Goal: Transaction & Acquisition: Purchase product/service

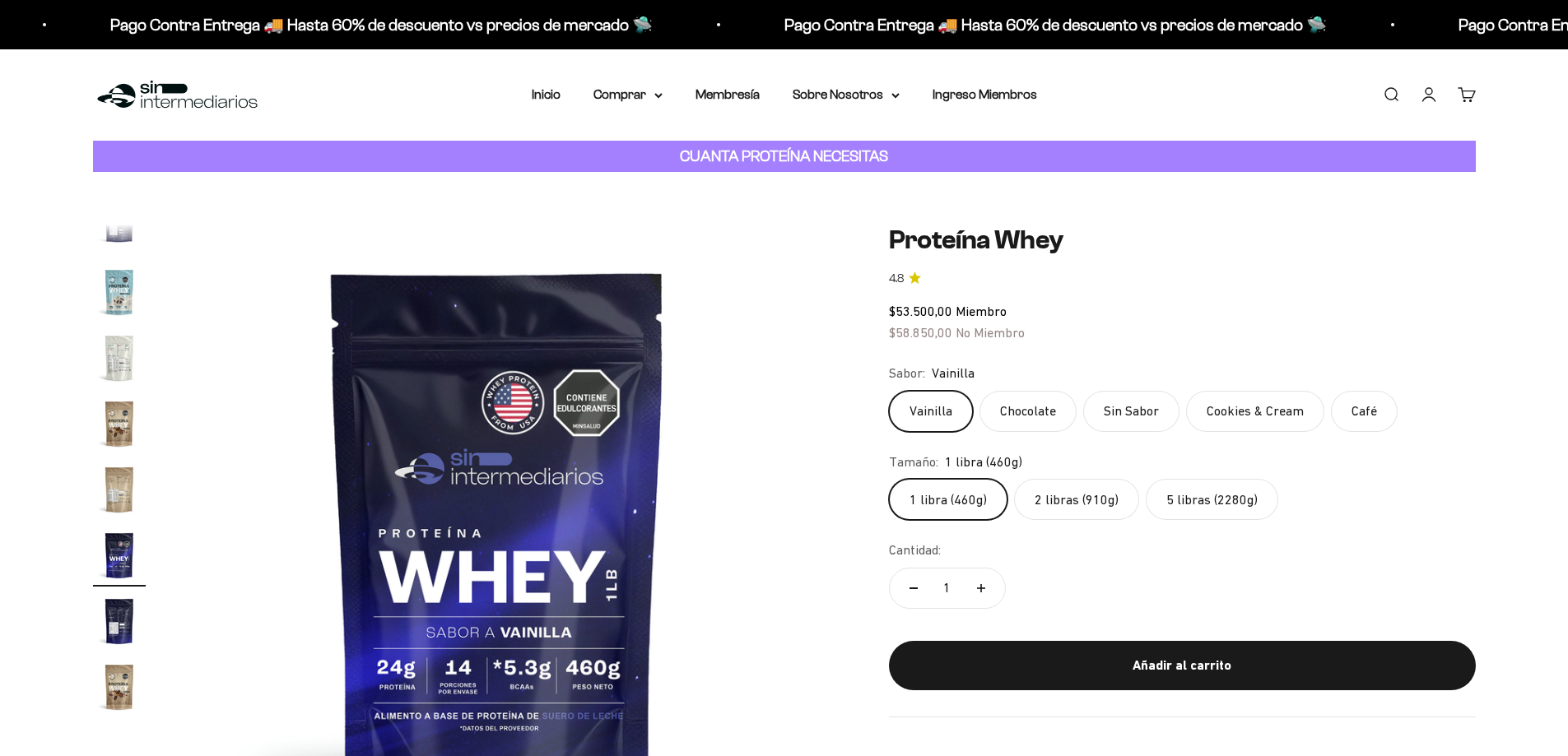
click at [1389, 86] on link "Buscar" at bounding box center [1391, 94] width 18 height 18
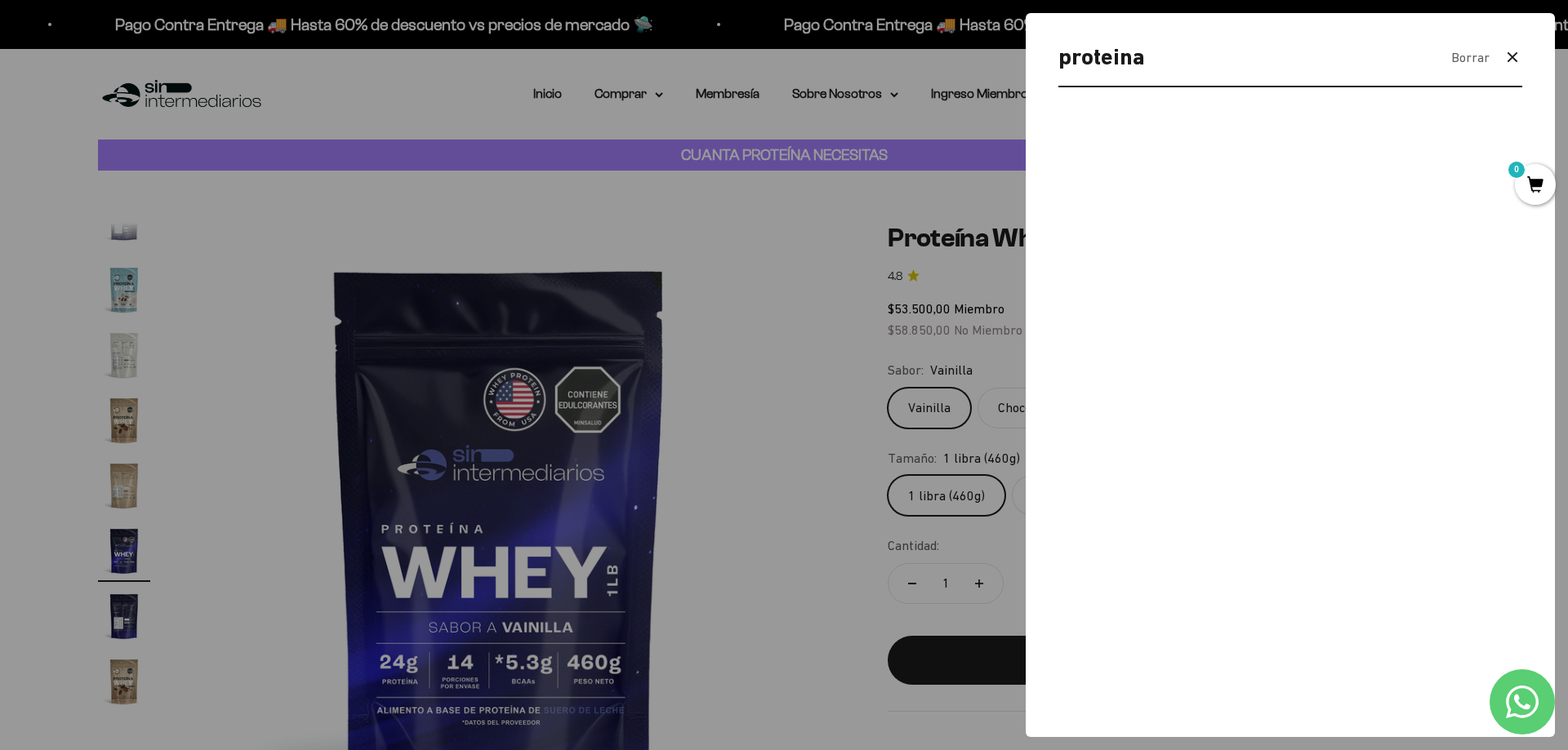
type input "proteina"
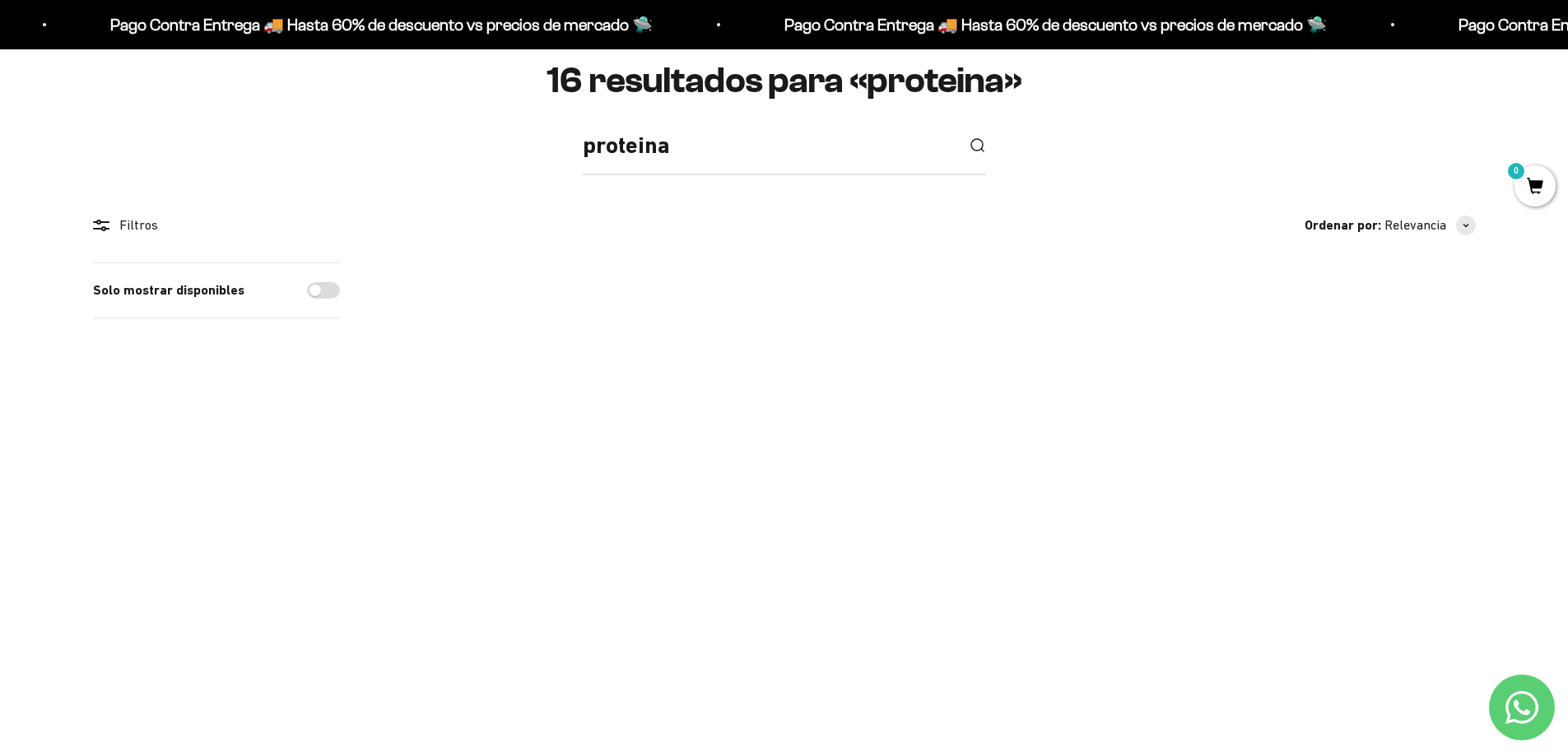
scroll to position [151, 0]
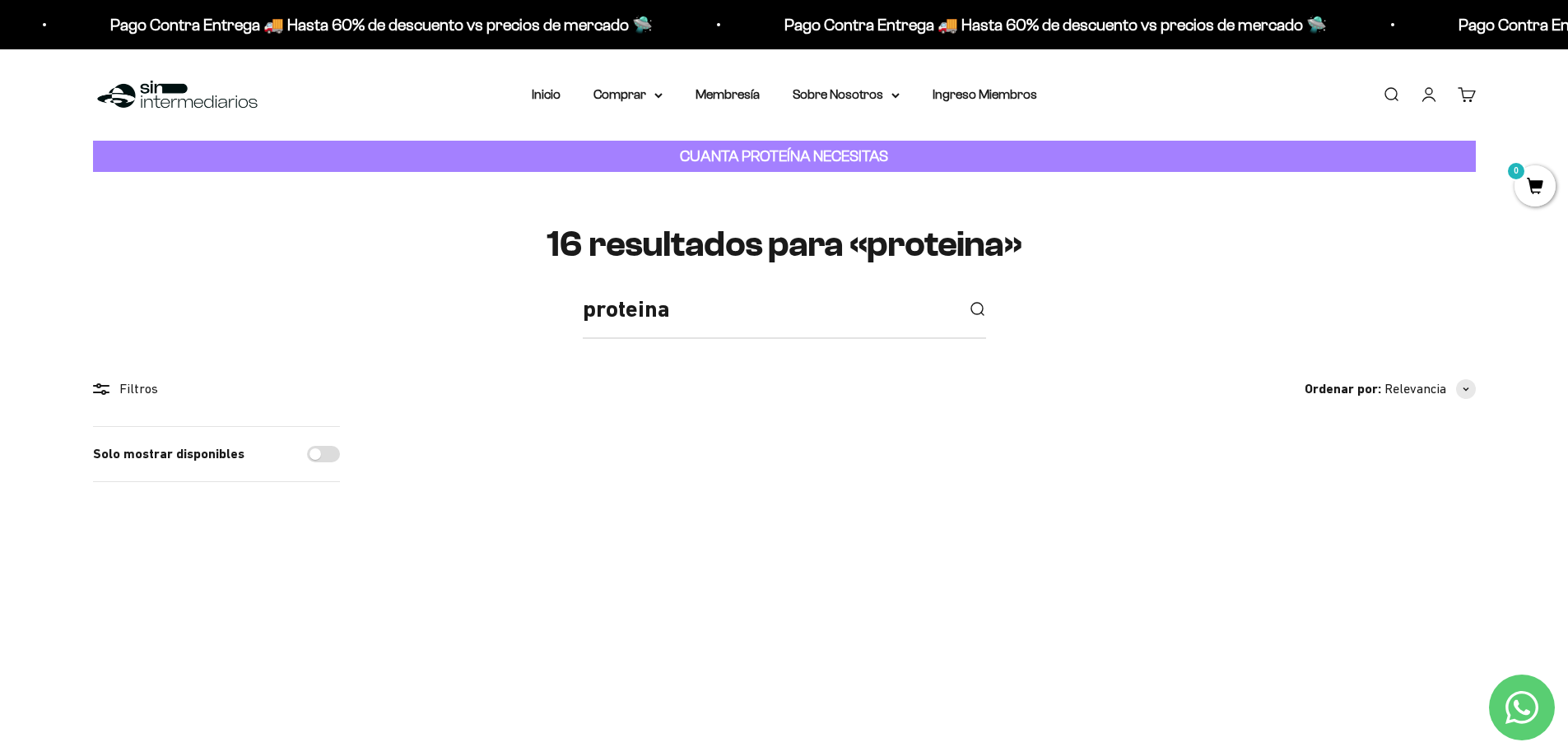
scroll to position [247, 0]
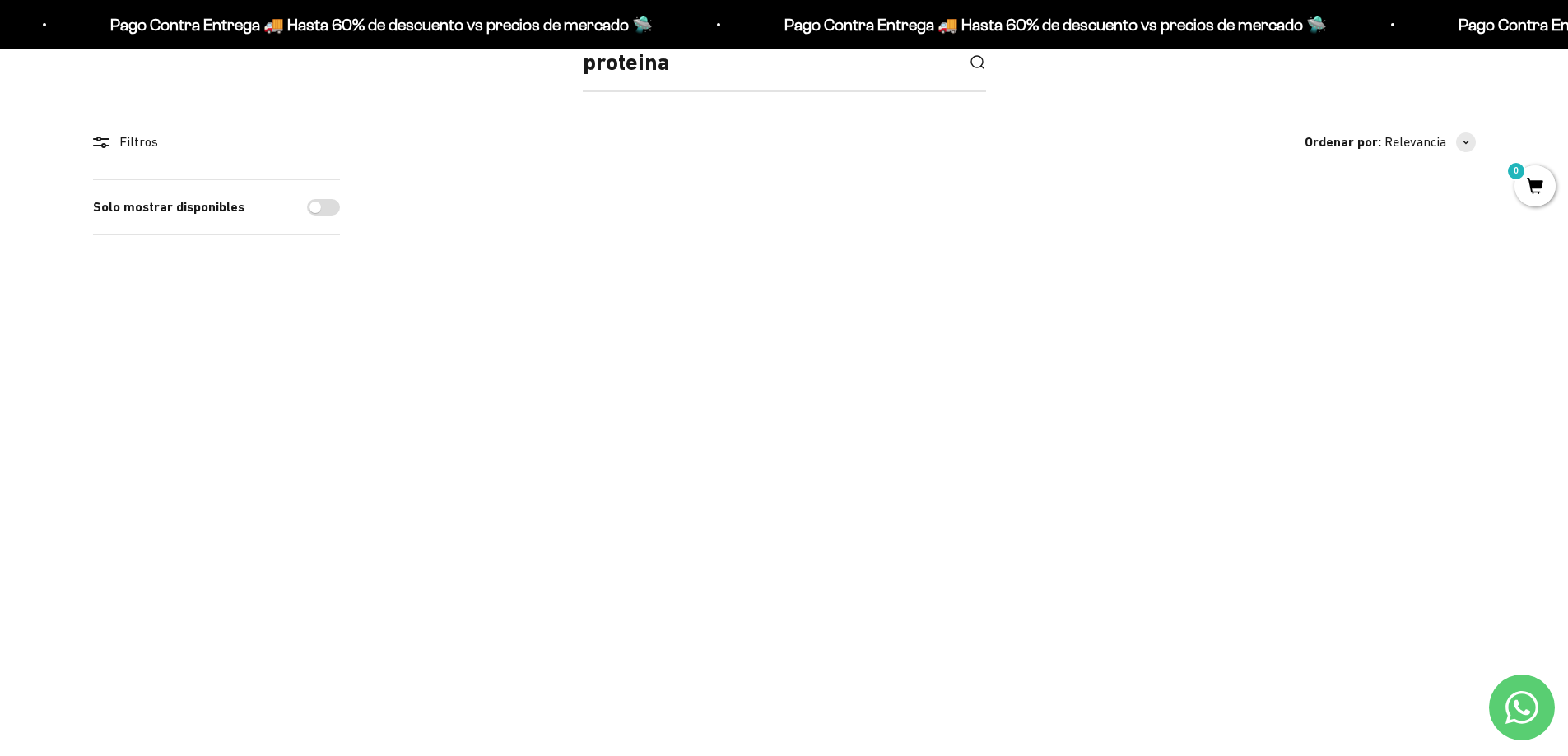
click at [1299, 390] on img at bounding box center [1299, 356] width 352 height 352
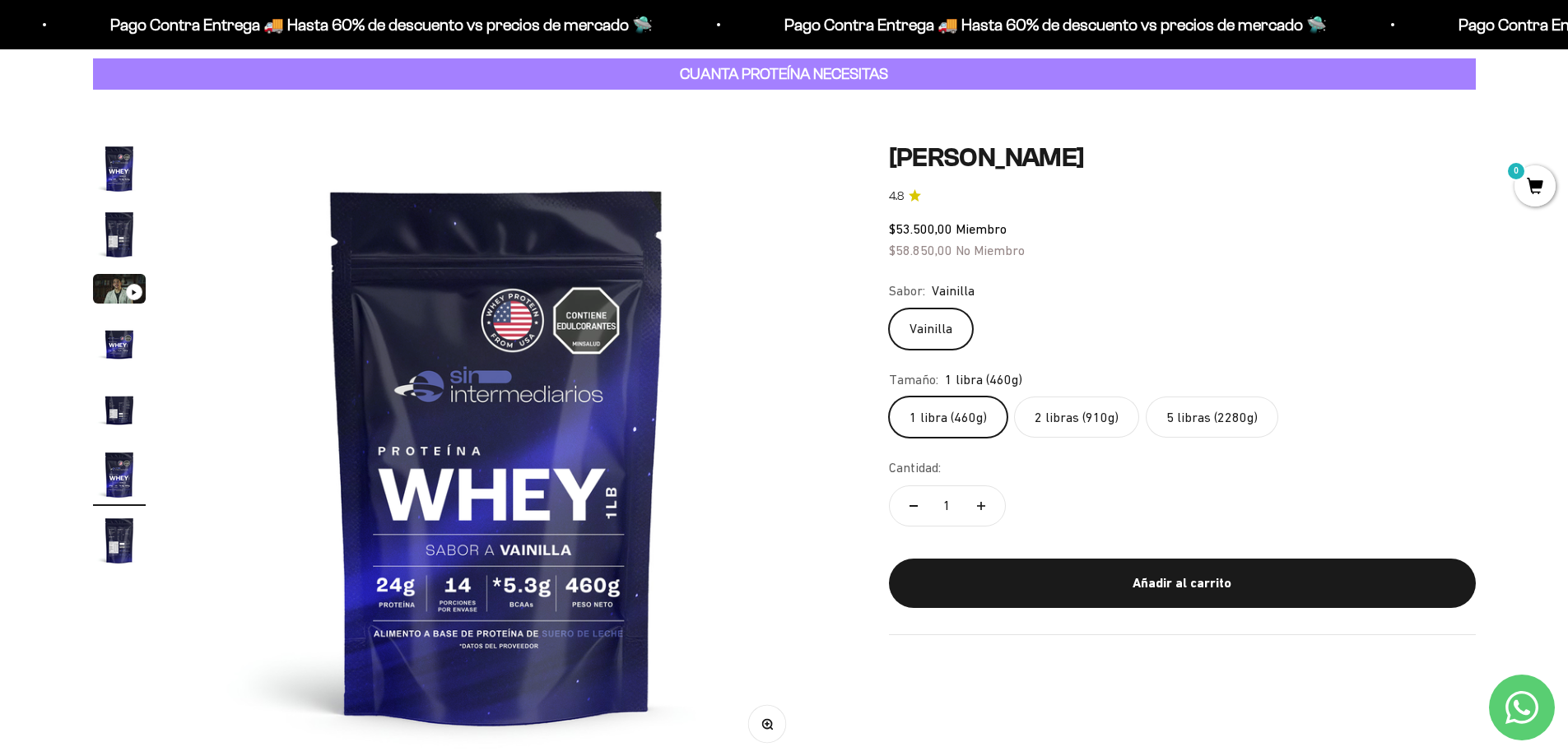
click at [1056, 427] on label "2 libras (910g)" at bounding box center [1077, 417] width 125 height 41
click at [889, 397] on input "2 libras (910g)" at bounding box center [888, 396] width 1 height 1
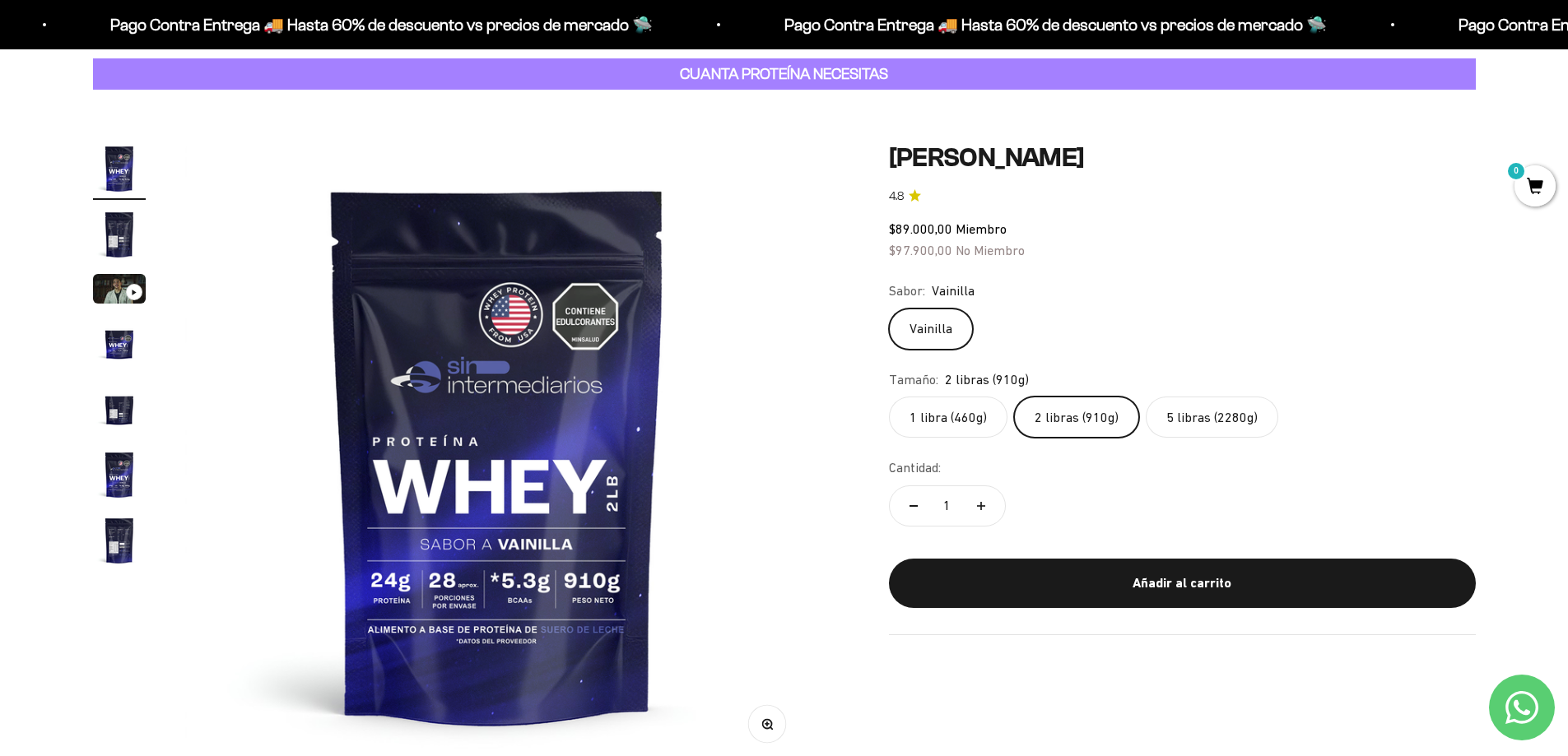
click at [963, 404] on label "1 libra (460g)" at bounding box center [948, 417] width 119 height 41
click at [889, 397] on input "1 libra (460g)" at bounding box center [888, 396] width 1 height 1
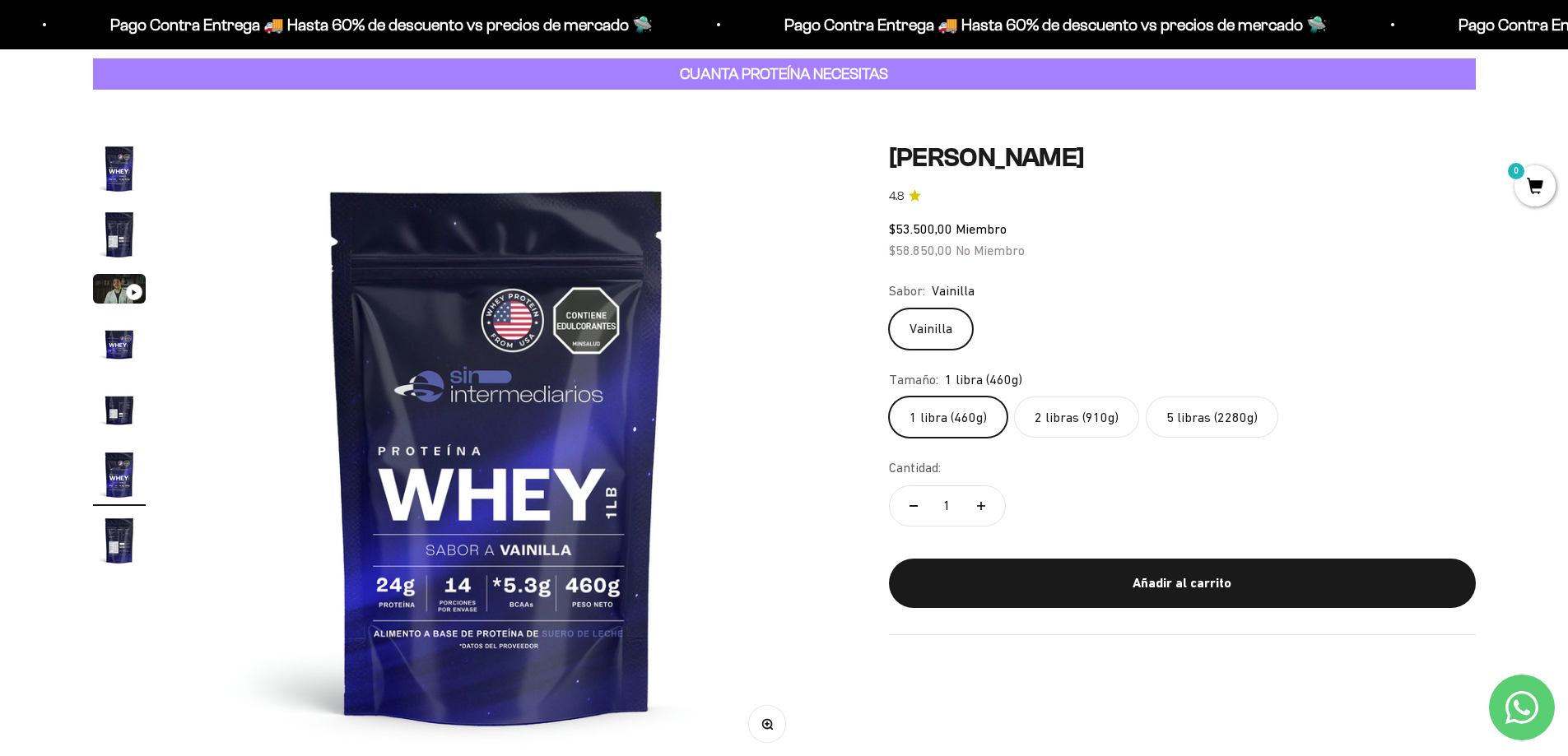
click at [1056, 411] on label "2 libras (910g)" at bounding box center [1077, 417] width 125 height 41
click at [889, 397] on input "2 libras (910g)" at bounding box center [888, 396] width 1 height 1
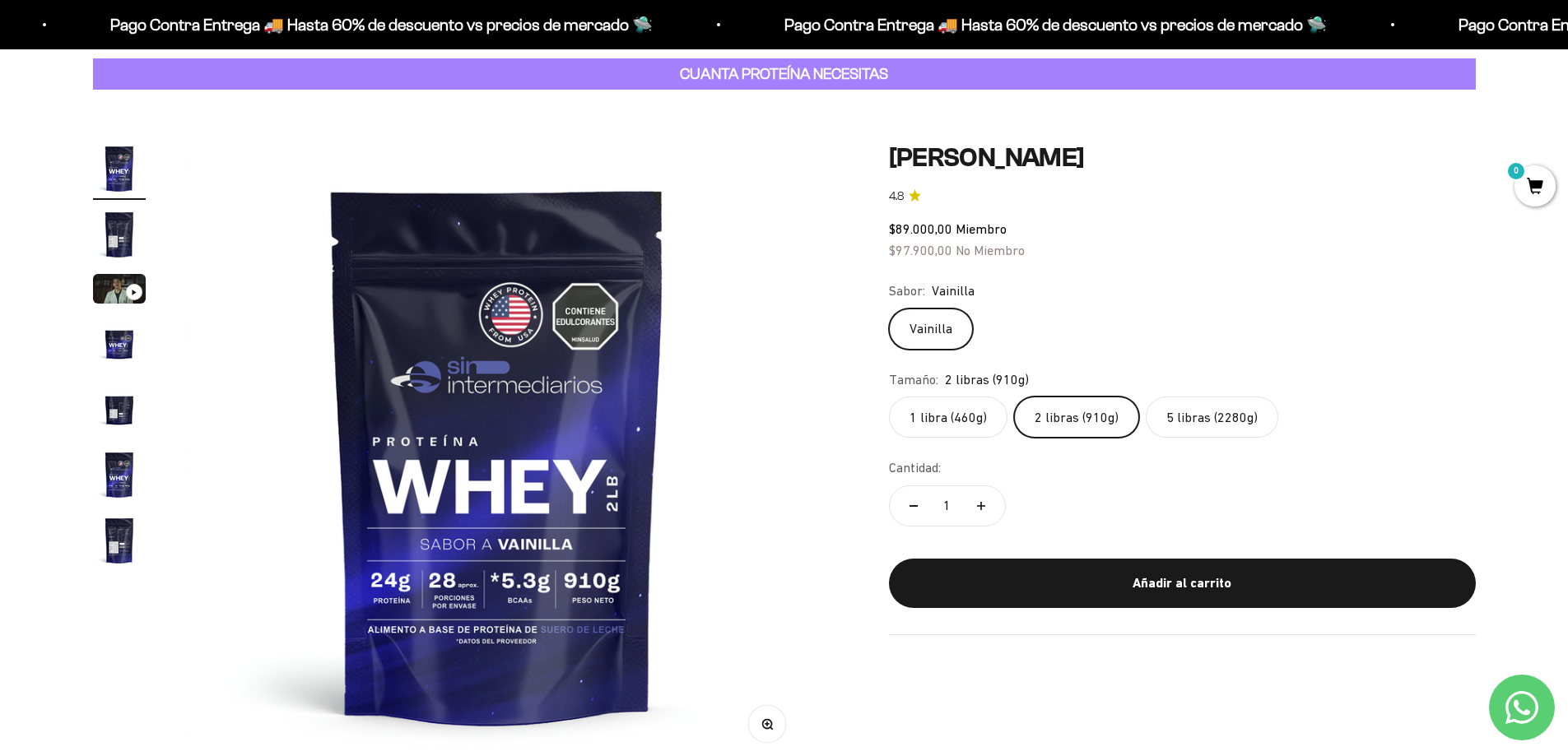
click at [966, 408] on label "1 libra (460g)" at bounding box center [948, 417] width 119 height 41
click at [889, 397] on input "1 libra (460g)" at bounding box center [888, 396] width 1 height 1
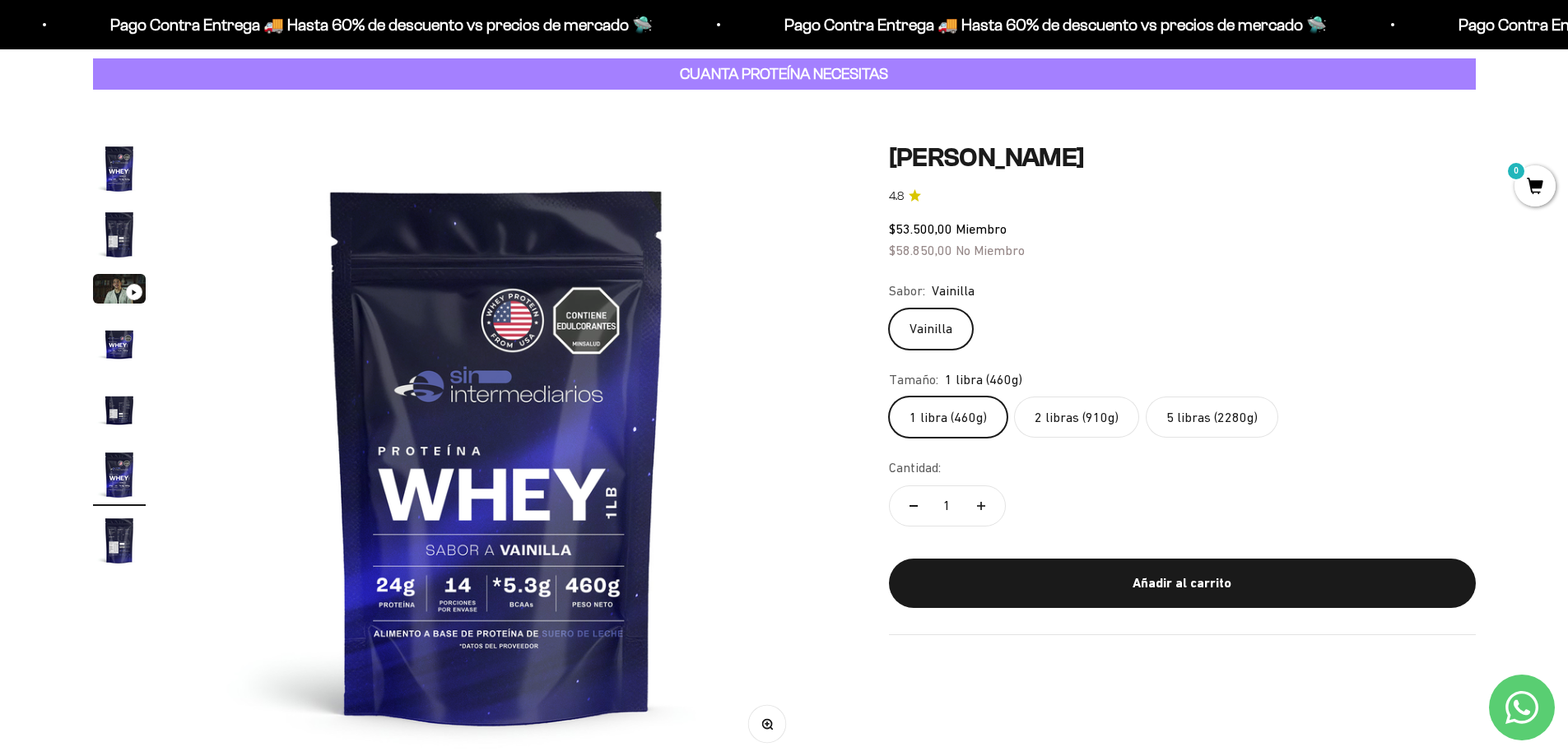
scroll to position [164, 0]
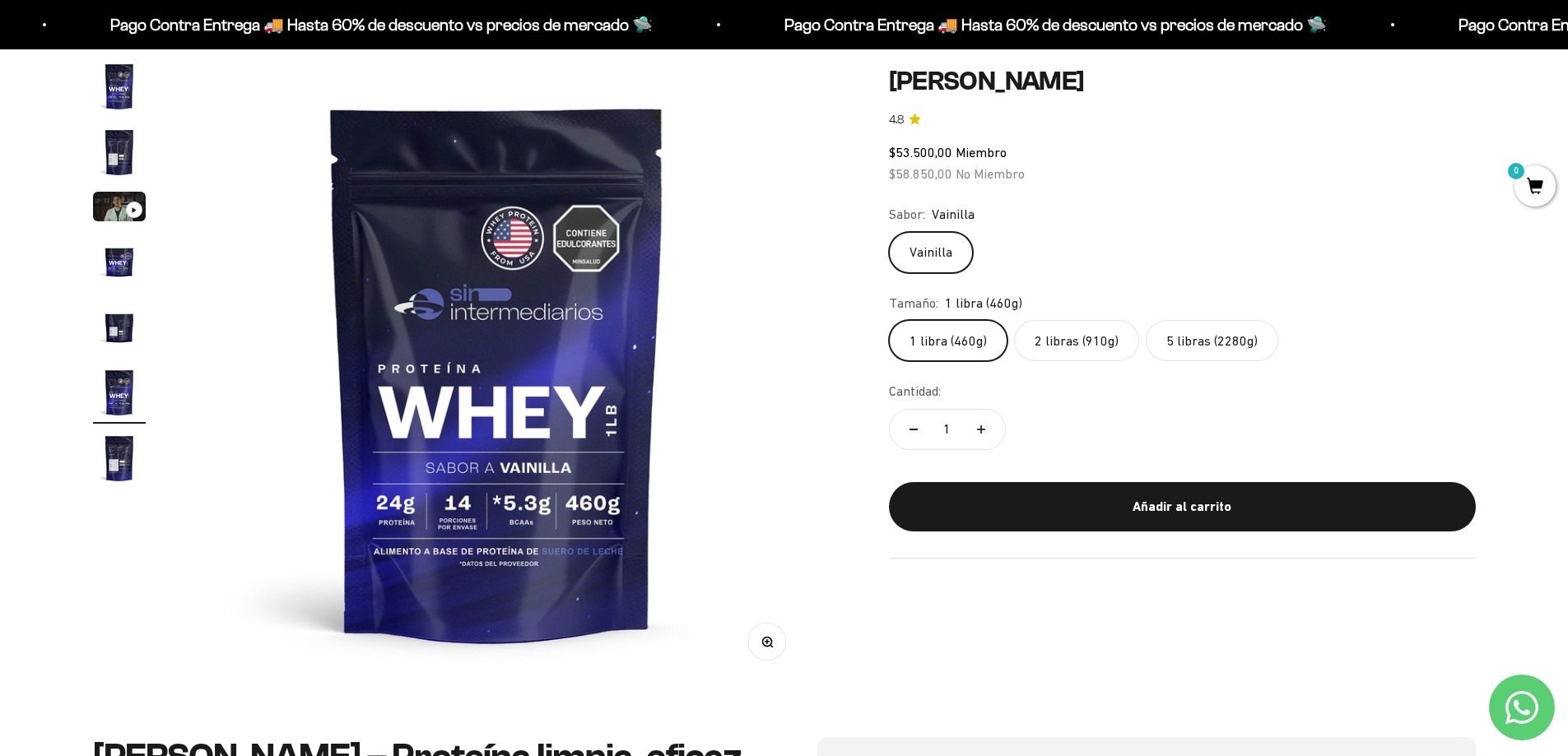
click at [1054, 408] on div "Cantidad: 1" at bounding box center [1182, 418] width 587 height 74
click at [1105, 340] on label "2 libras (910g)" at bounding box center [1077, 340] width 125 height 41
click at [889, 320] on input "2 libras (910g)" at bounding box center [888, 319] width 1 height 1
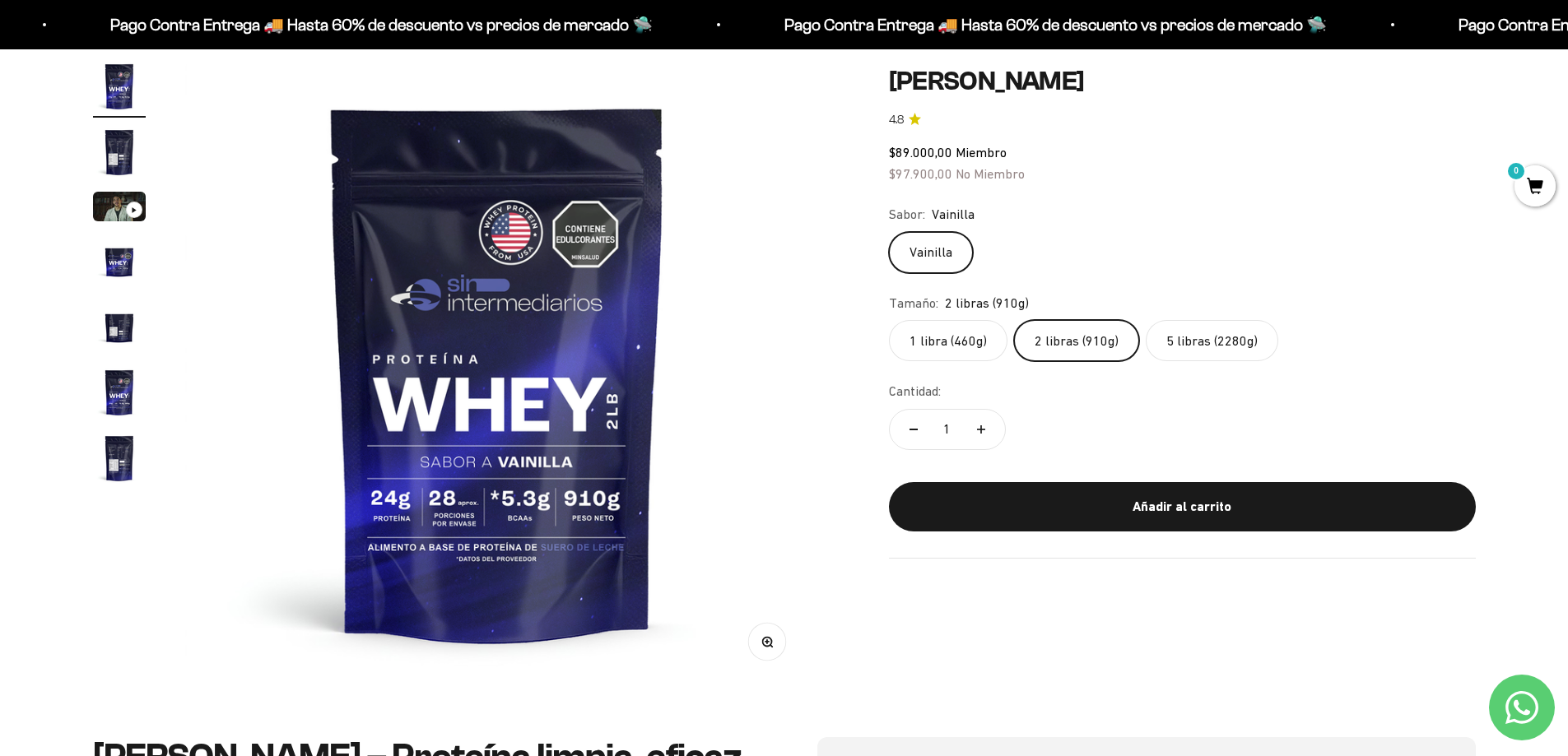
click at [1204, 333] on label "5 libras (2280g)" at bounding box center [1211, 340] width 133 height 41
click at [889, 320] on input "5 libras (2280g)" at bounding box center [888, 319] width 1 height 1
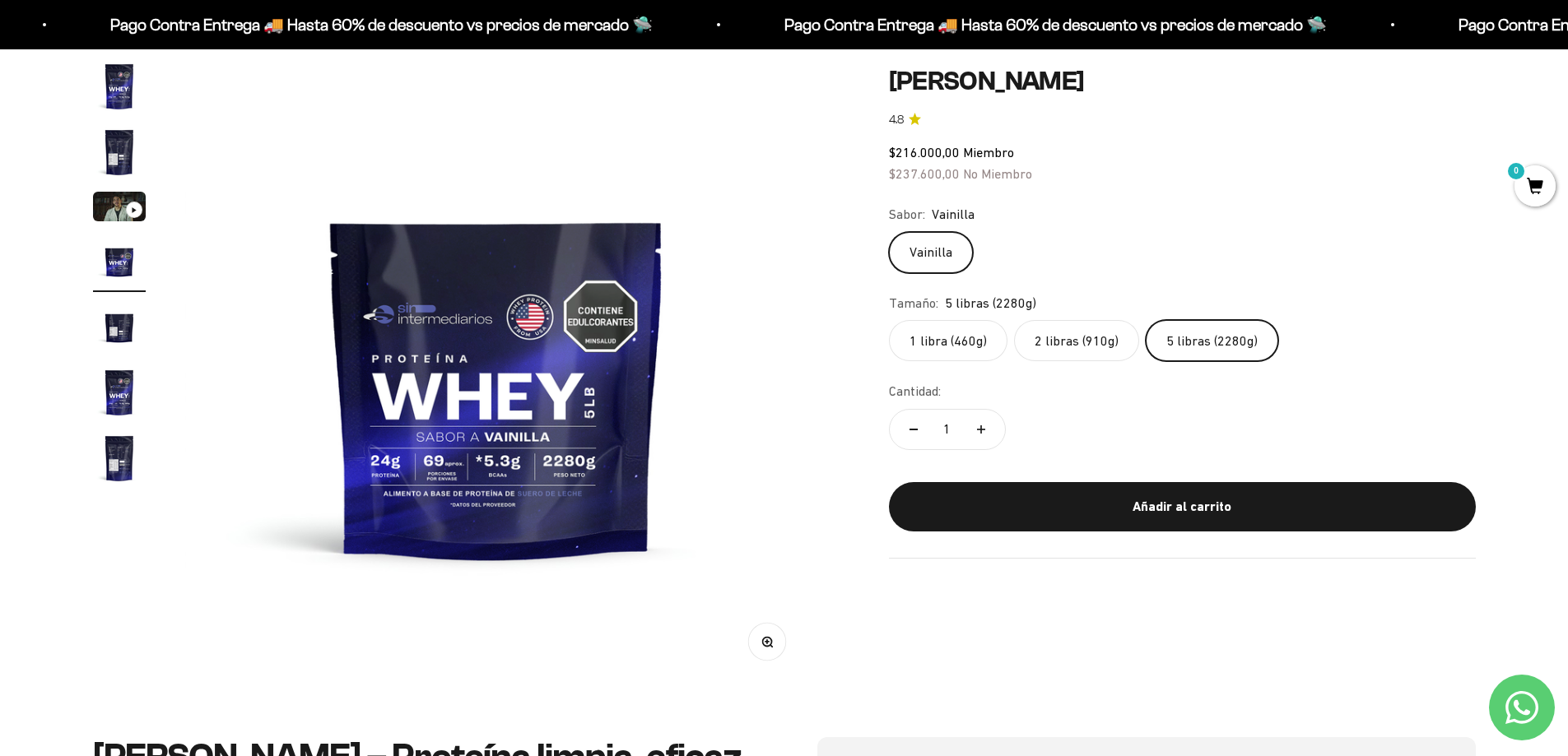
click at [1074, 338] on label "2 libras (910g)" at bounding box center [1077, 340] width 125 height 41
click at [889, 320] on input "2 libras (910g)" at bounding box center [888, 319] width 1 height 1
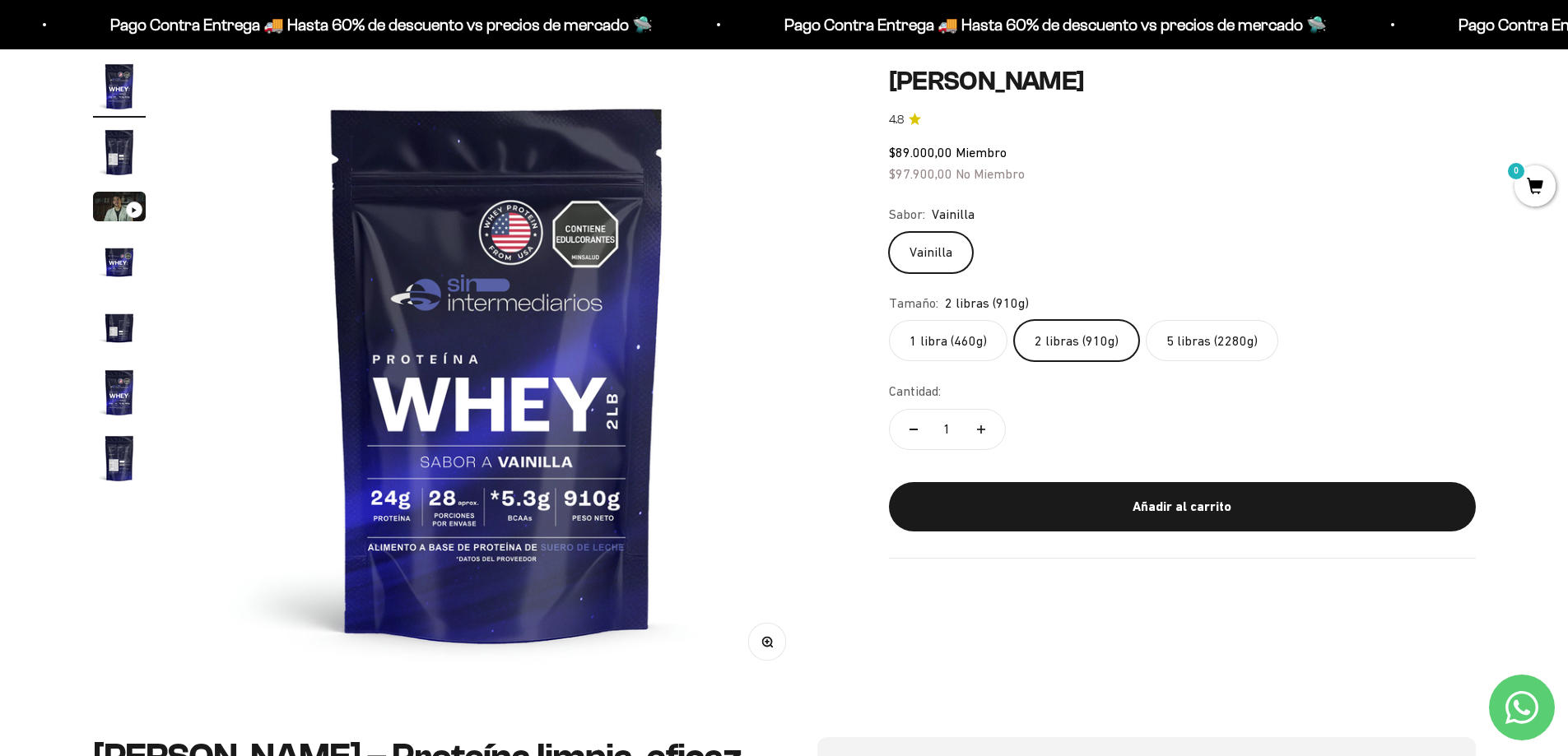
click at [949, 340] on label "1 libra (460g)" at bounding box center [948, 340] width 119 height 41
click at [889, 320] on input "1 libra (460g)" at bounding box center [888, 319] width 1 height 1
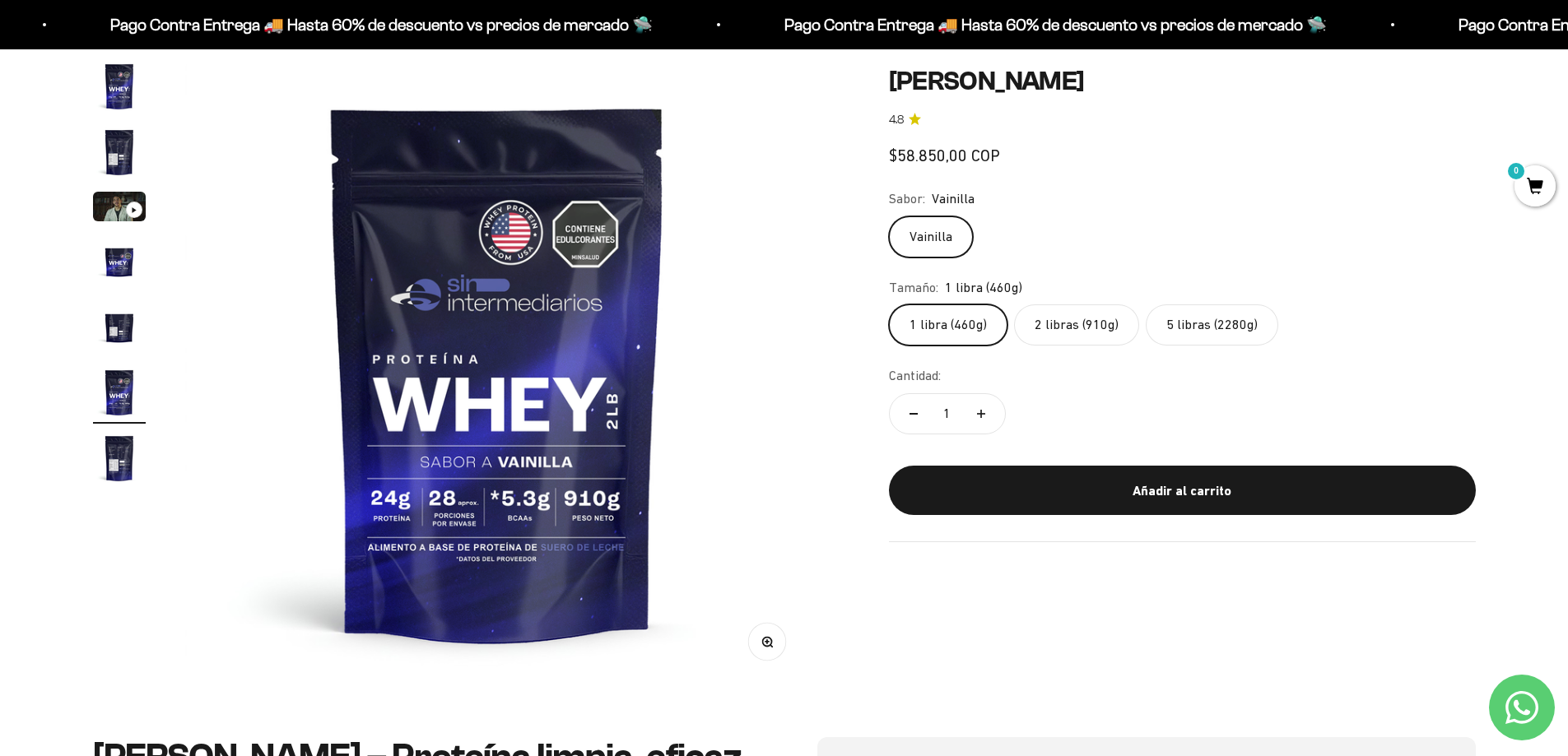
scroll to position [0, 3223]
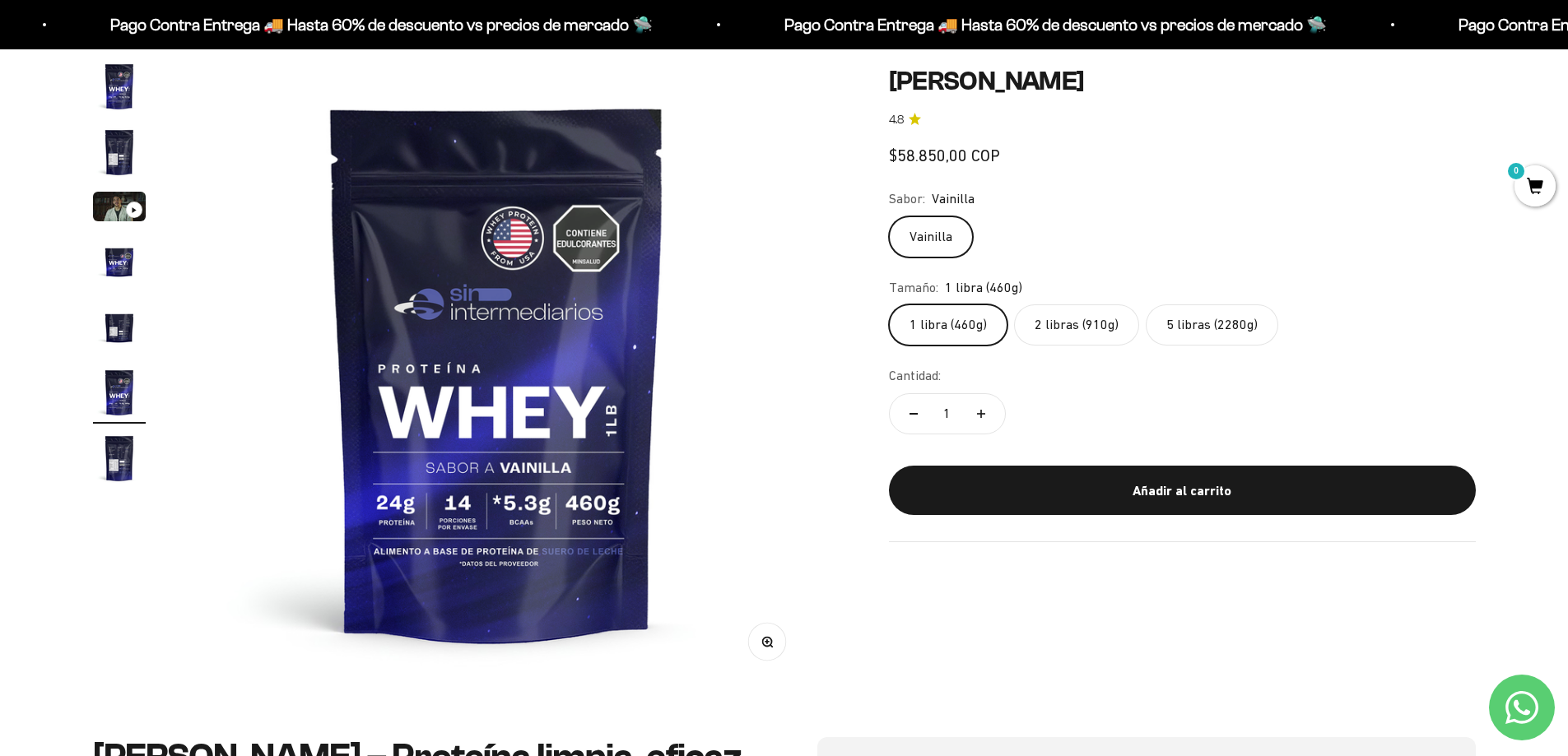
click at [1033, 338] on label "2 libras (910g)" at bounding box center [1077, 325] width 125 height 41
click at [889, 304] on input "2 libras (910g)" at bounding box center [888, 304] width 1 height 1
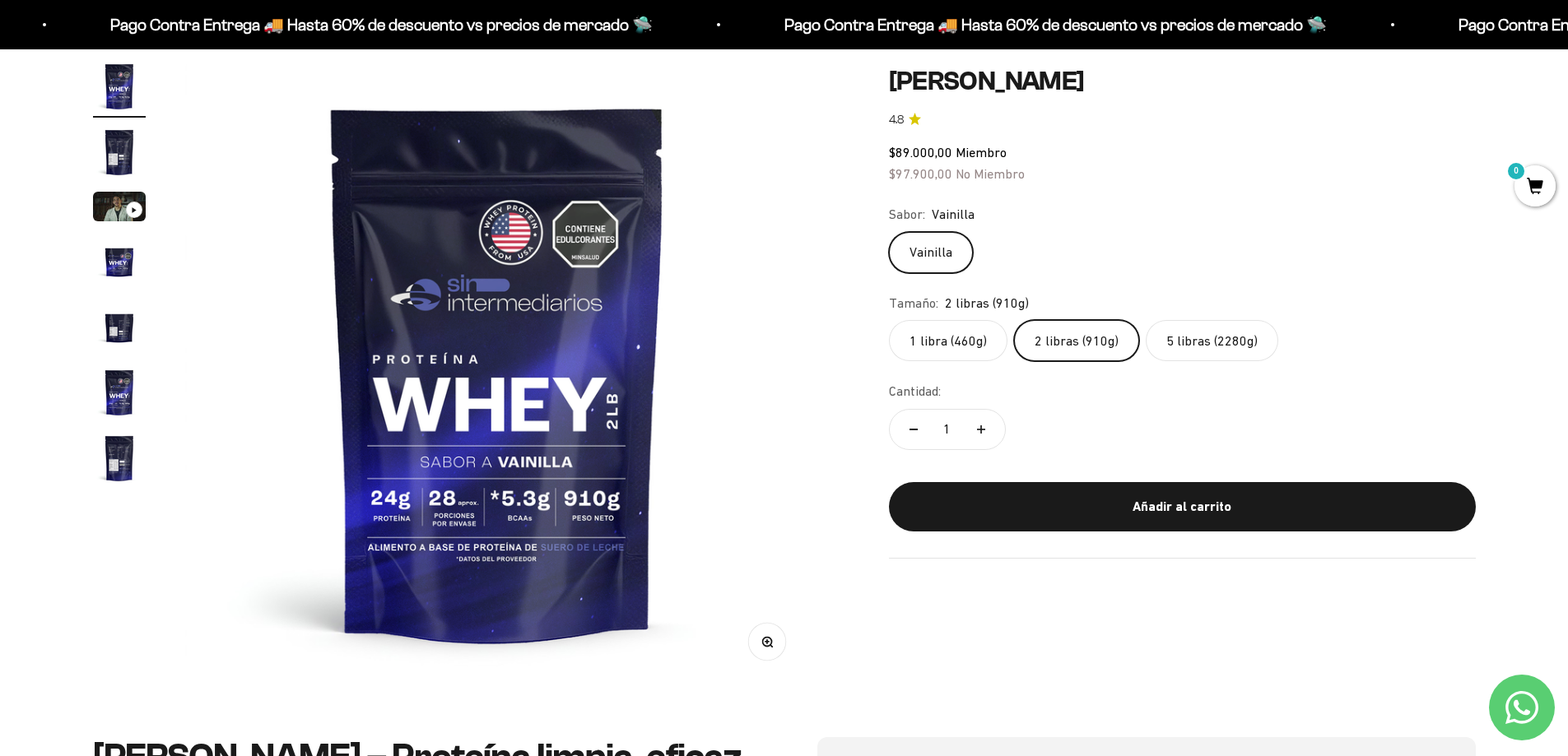
click at [970, 334] on label "1 libra (460g)" at bounding box center [948, 340] width 119 height 41
click at [889, 320] on input "1 libra (460g)" at bounding box center [888, 319] width 1 height 1
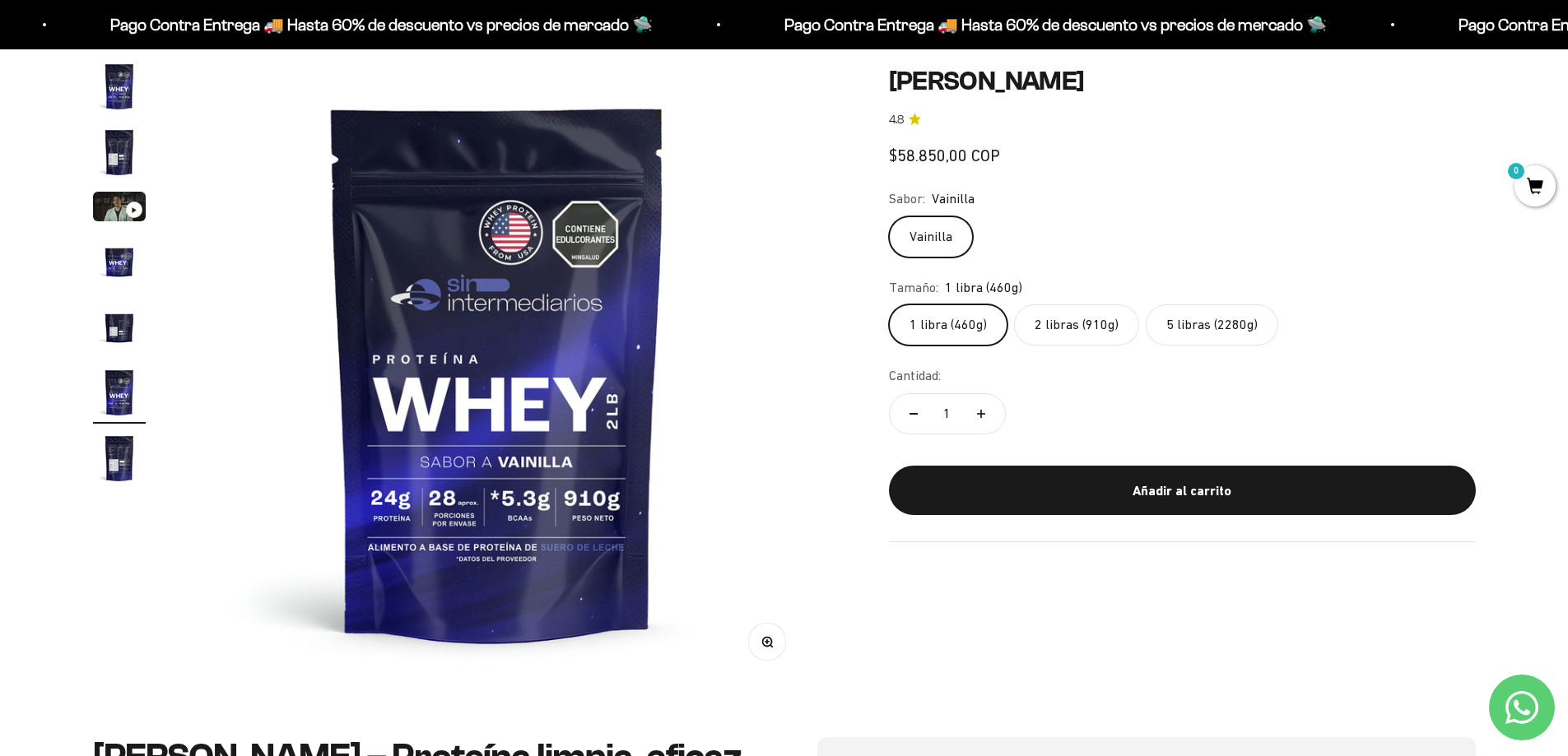
scroll to position [0, 3223]
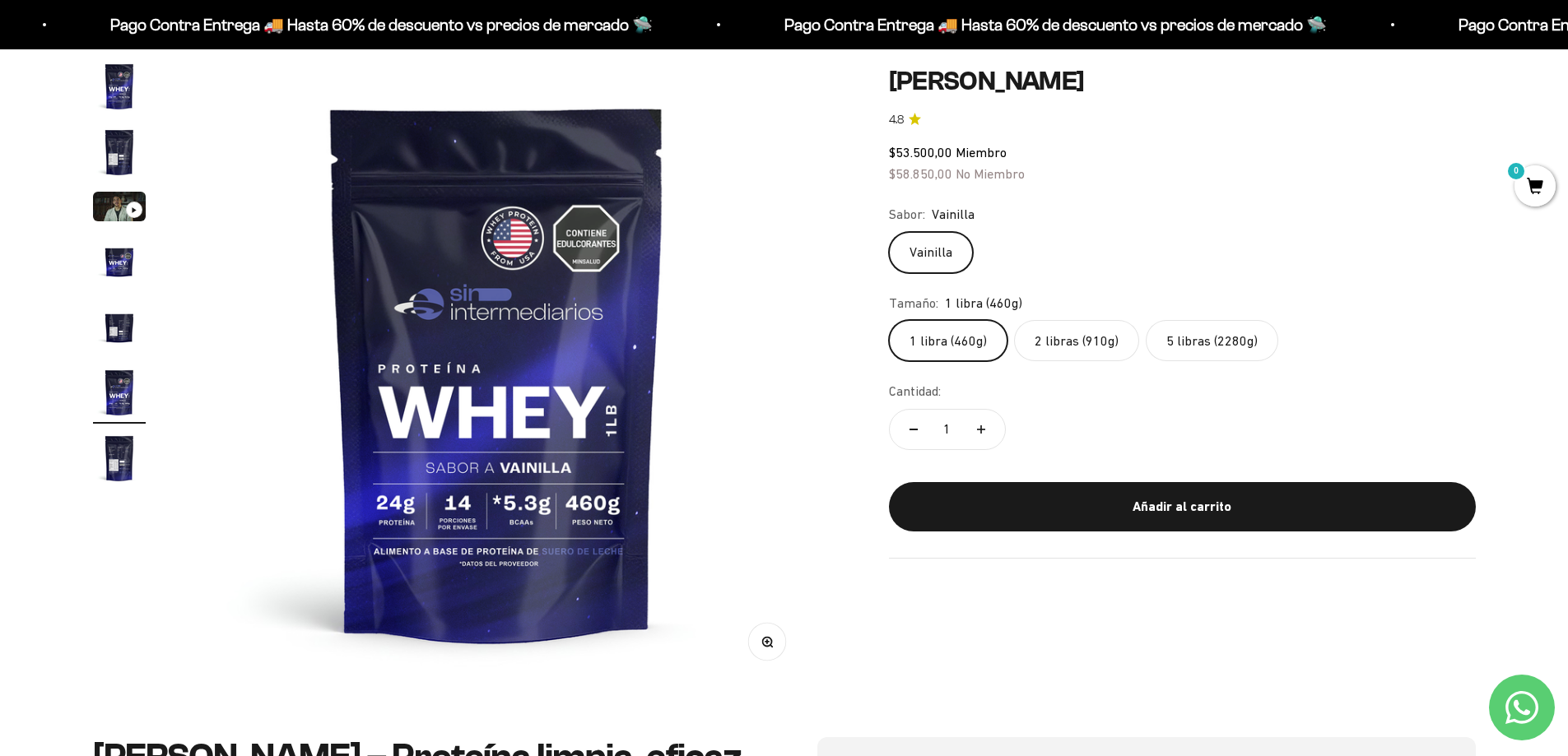
click at [1039, 334] on label "2 libras (910g)" at bounding box center [1077, 340] width 125 height 41
click at [889, 320] on input "2 libras (910g)" at bounding box center [888, 319] width 1 height 1
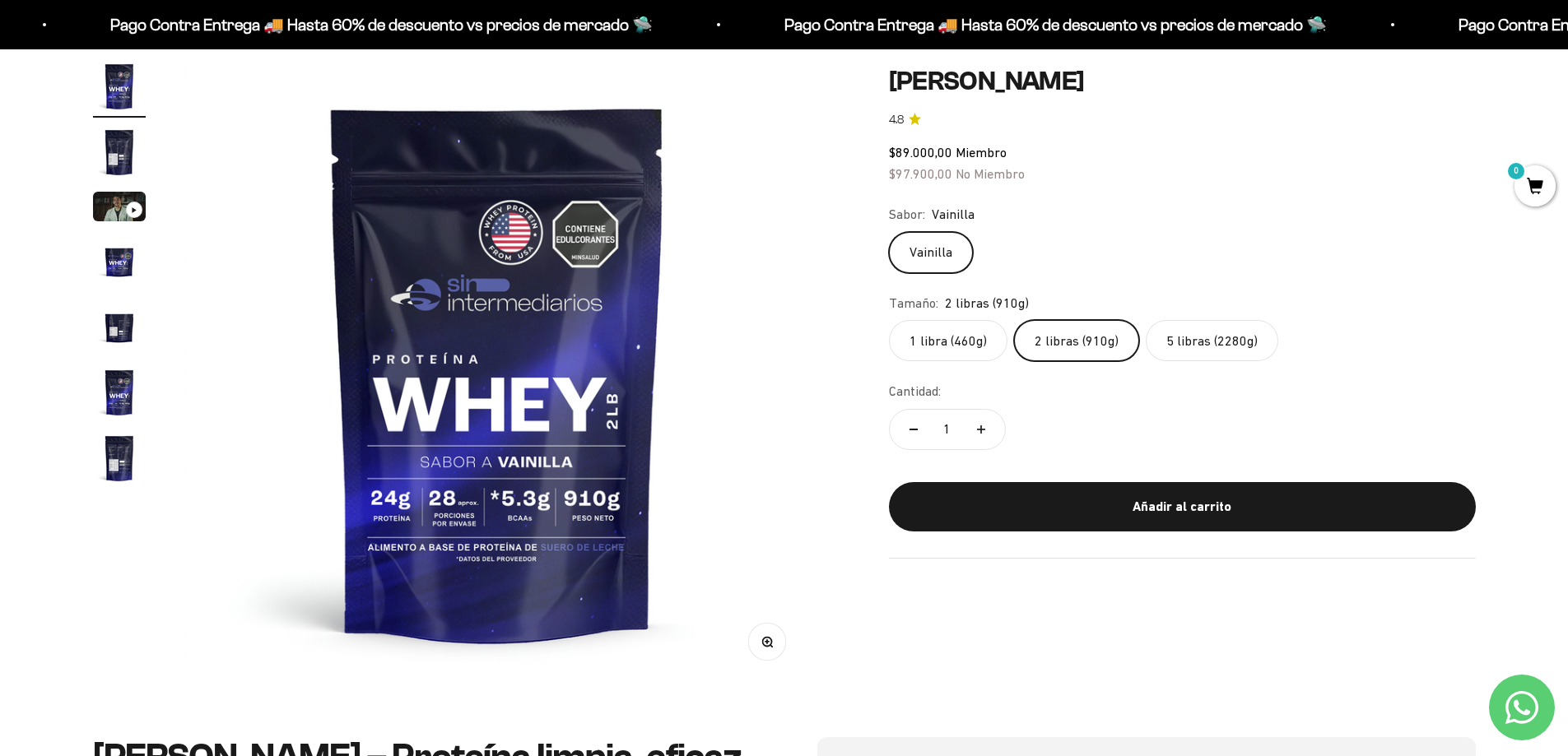
click at [1100, 228] on fieldset "Sabor: Vainilla Vainilla" at bounding box center [1182, 239] width 587 height 69
click at [968, 168] on span "No Miembro" at bounding box center [990, 172] width 69 height 15
click at [118, 323] on img "Ir al artículo 5" at bounding box center [120, 327] width 53 height 53
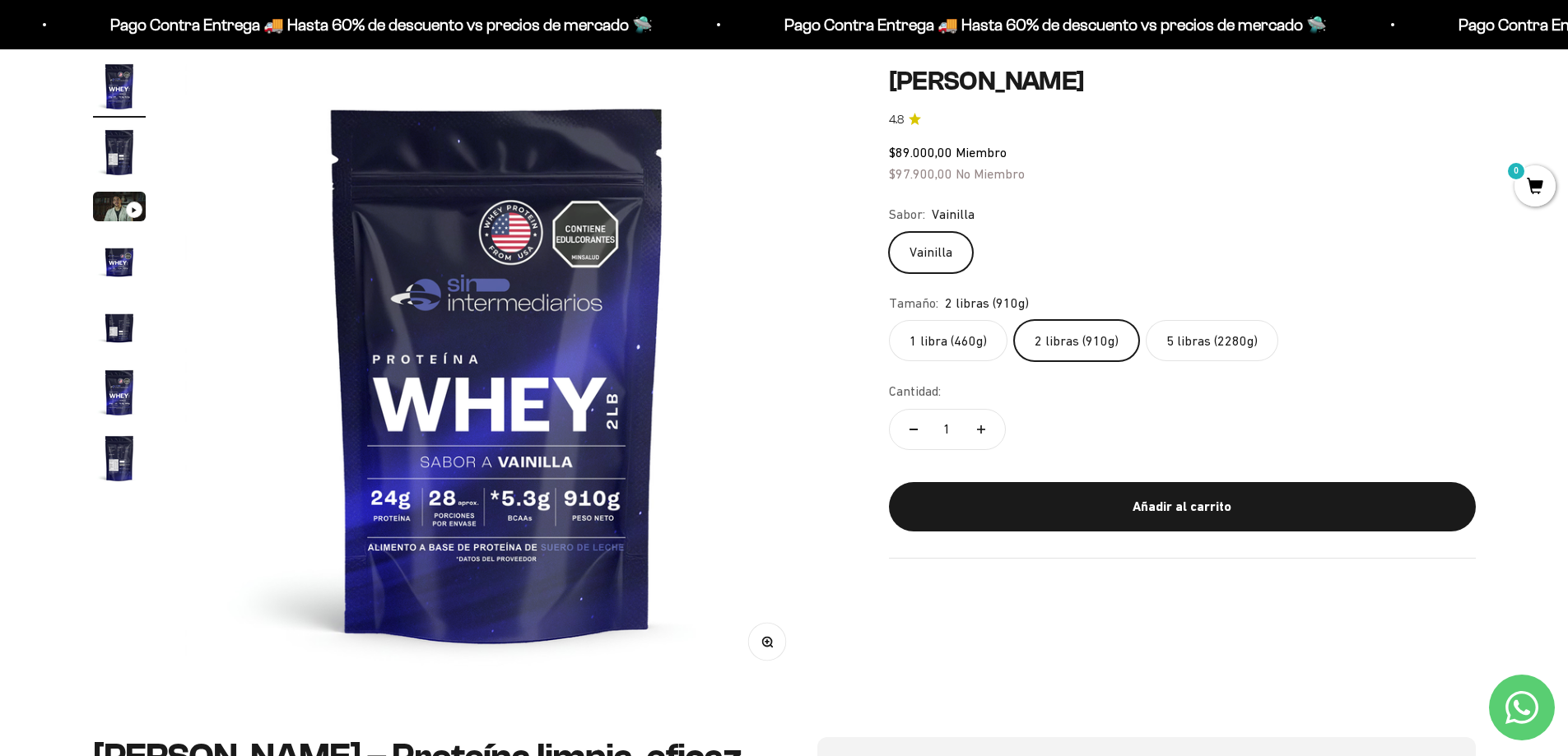
scroll to position [0, 2579]
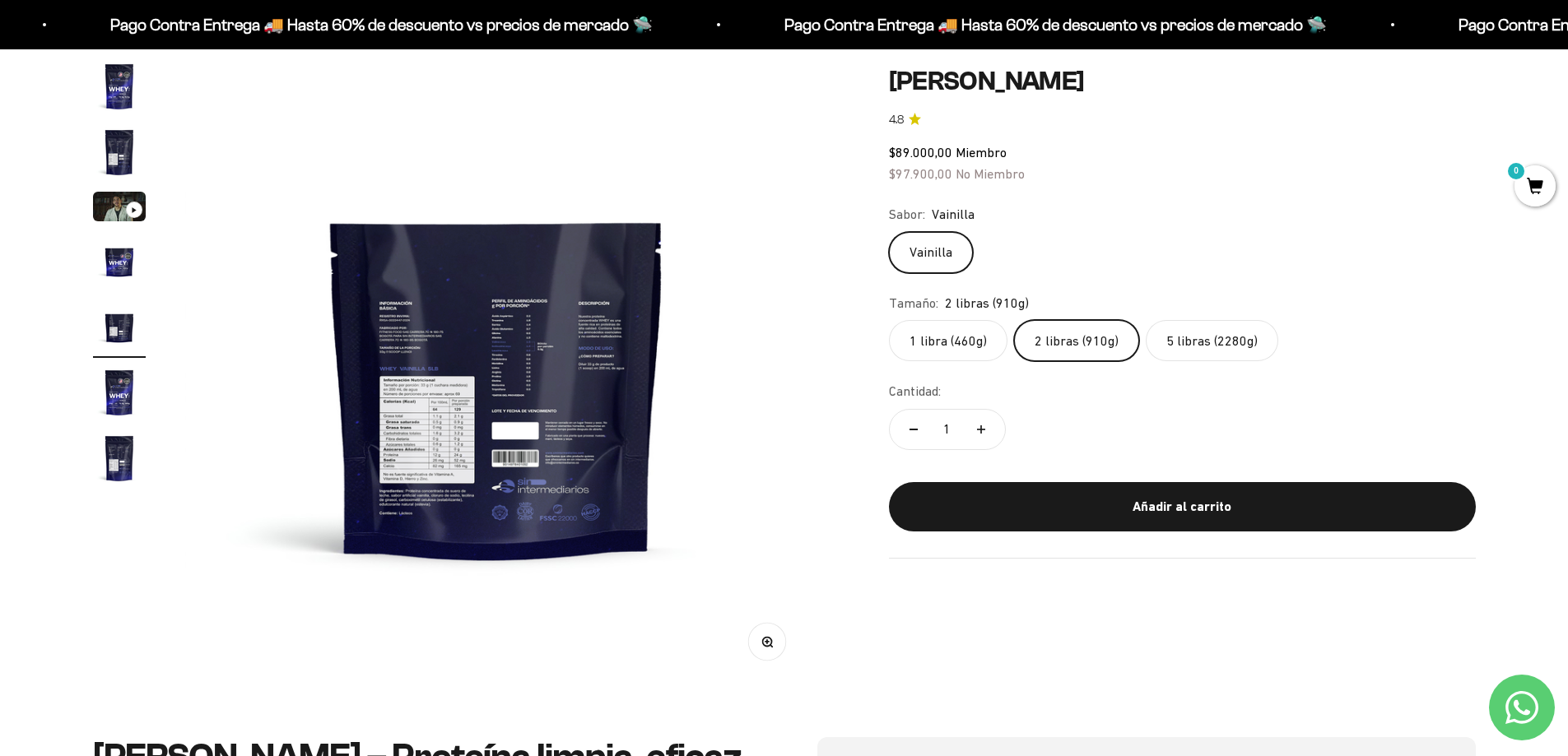
click at [449, 346] on img at bounding box center [497, 372] width 624 height 624
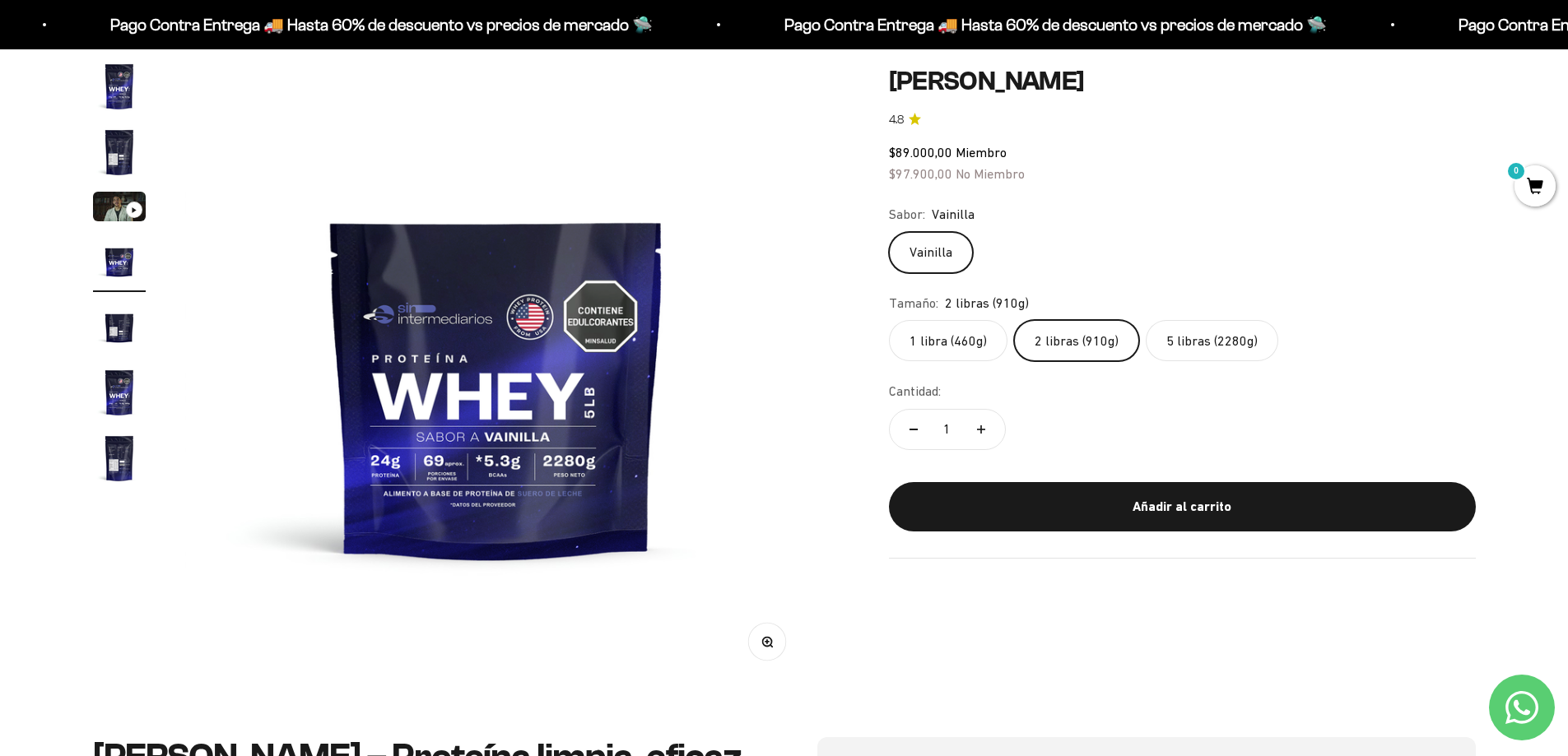
click at [120, 318] on img "Ir al artículo 5" at bounding box center [120, 327] width 53 height 53
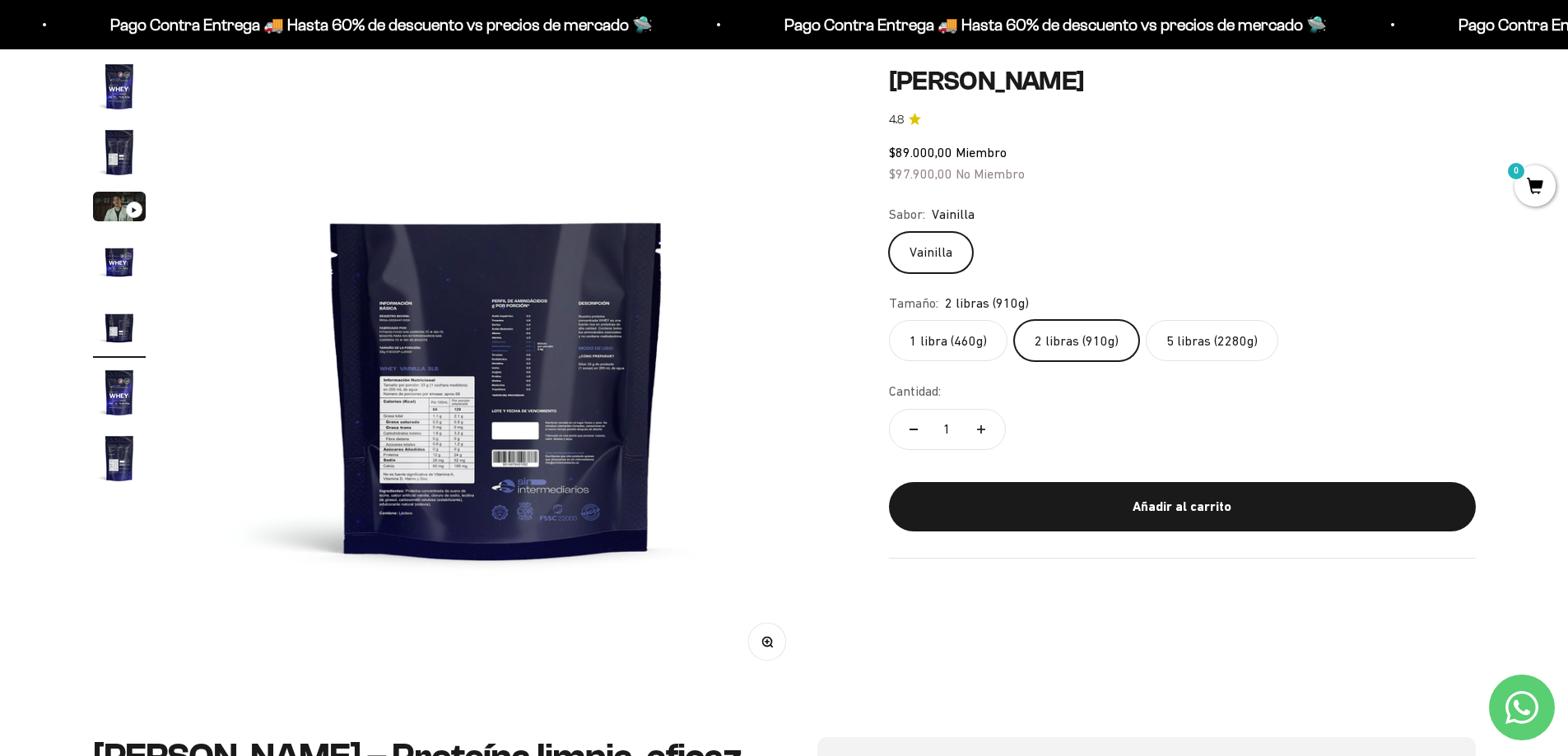
scroll to position [247, 0]
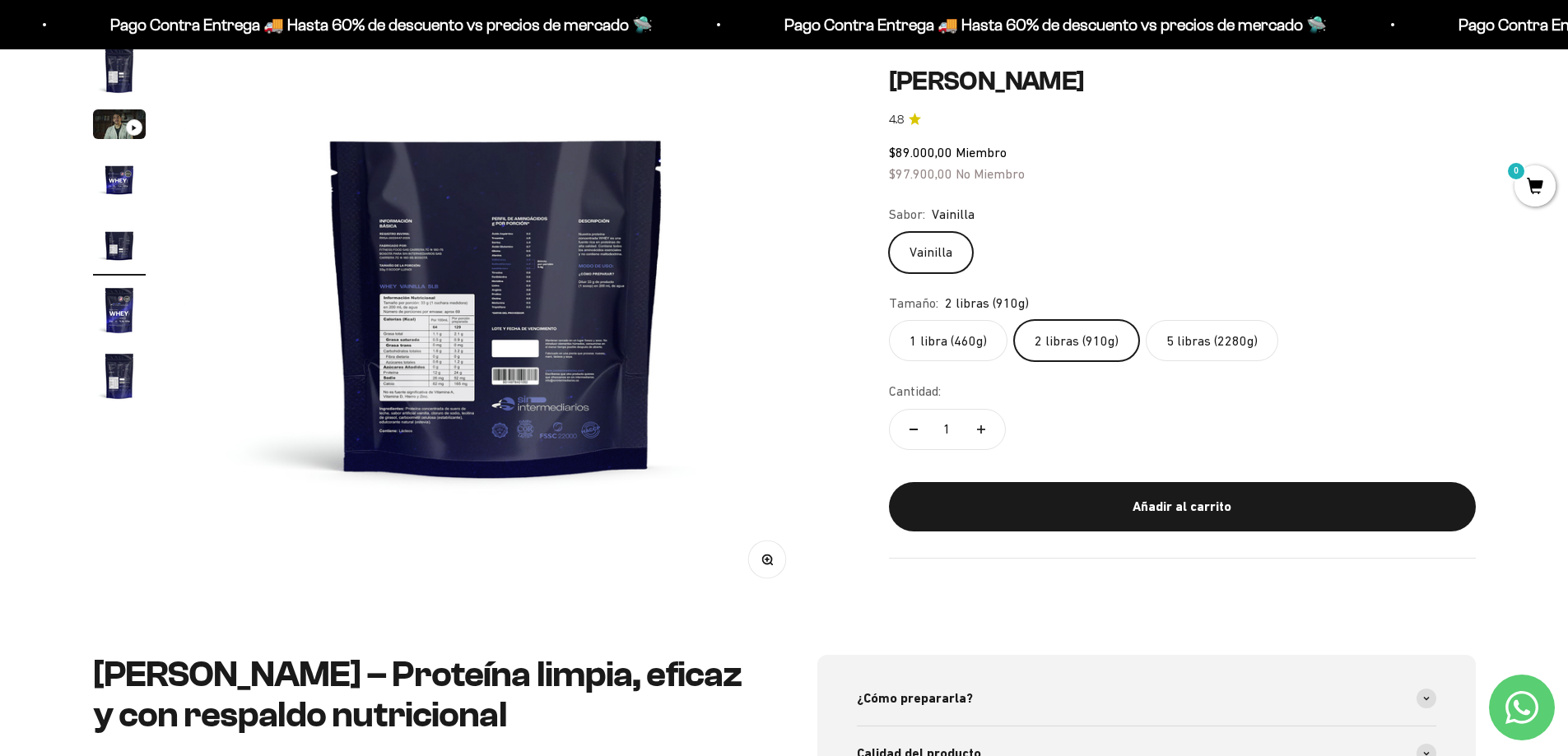
click at [772, 558] on icon "button" at bounding box center [766, 560] width 11 height 11
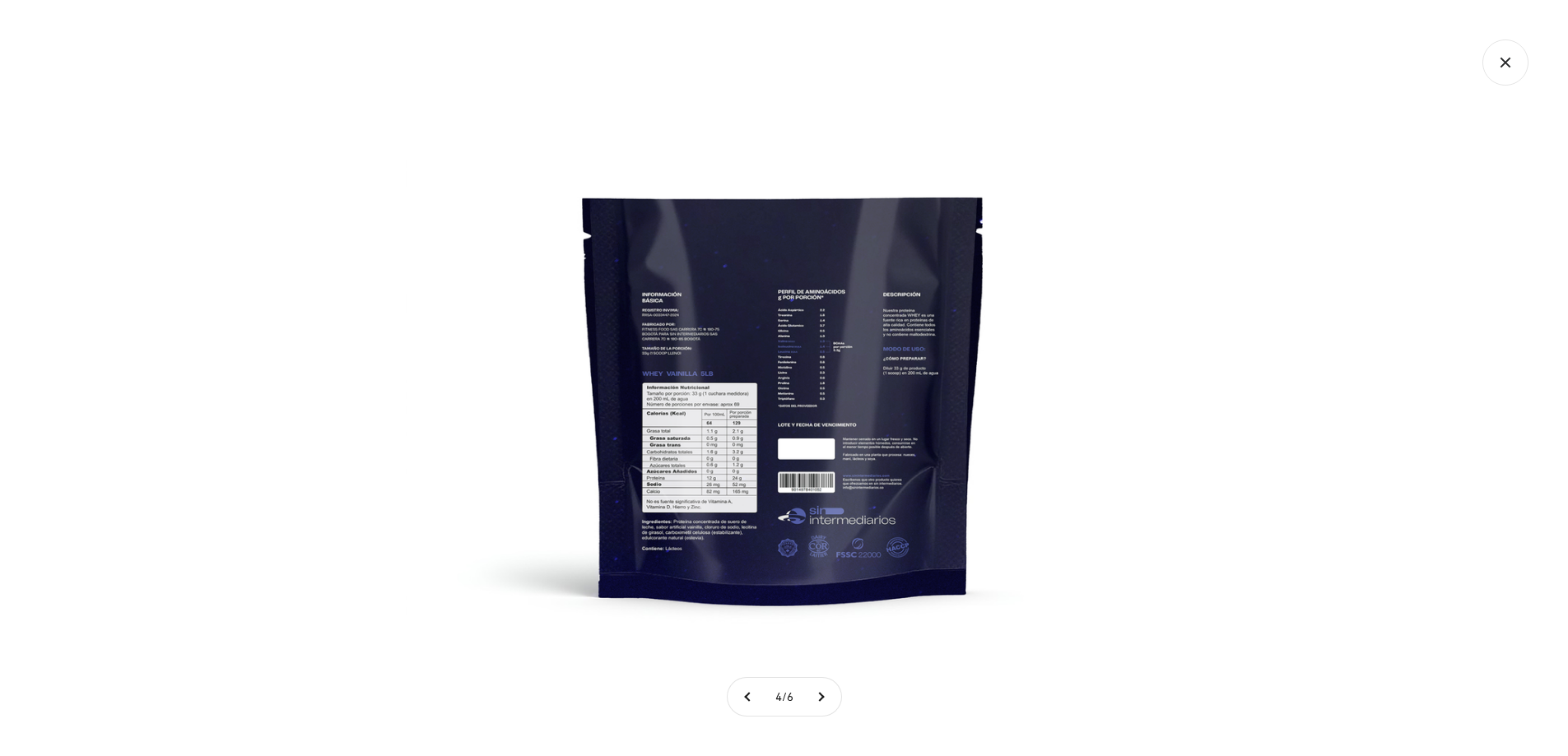
click at [760, 444] on img at bounding box center [784, 378] width 756 height 756
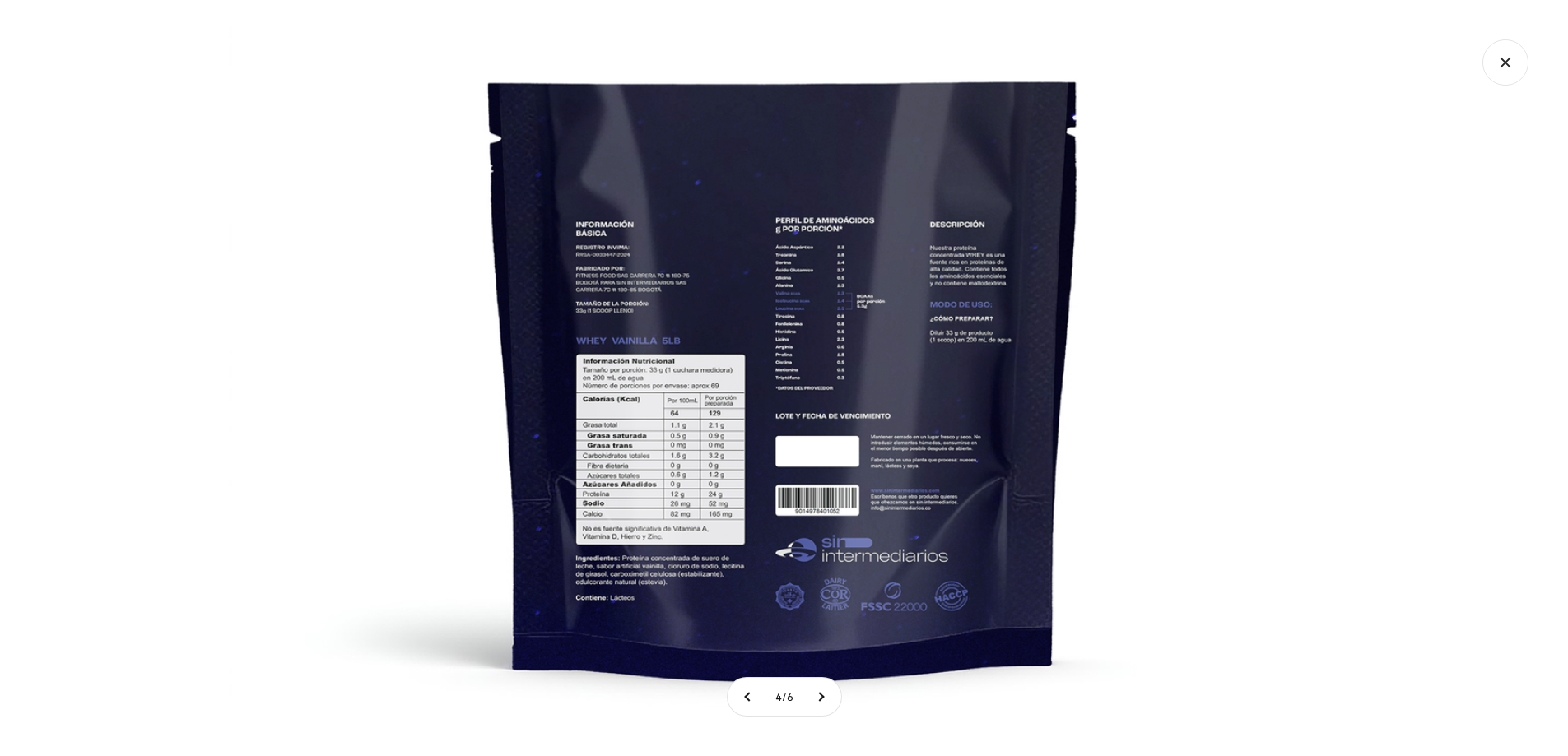
click at [731, 433] on img at bounding box center [784, 347] width 1111 height 1111
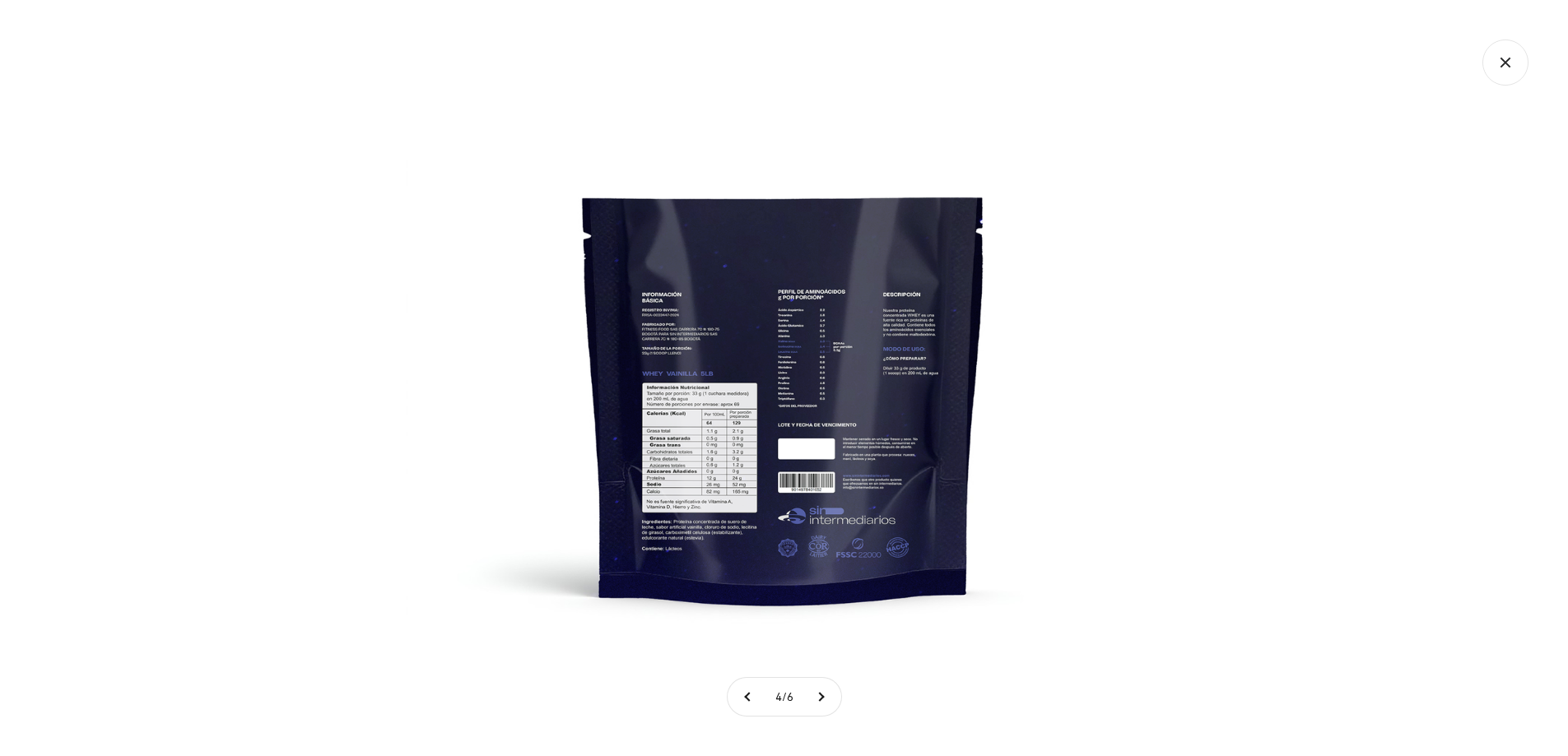
click at [731, 433] on img at bounding box center [784, 378] width 756 height 756
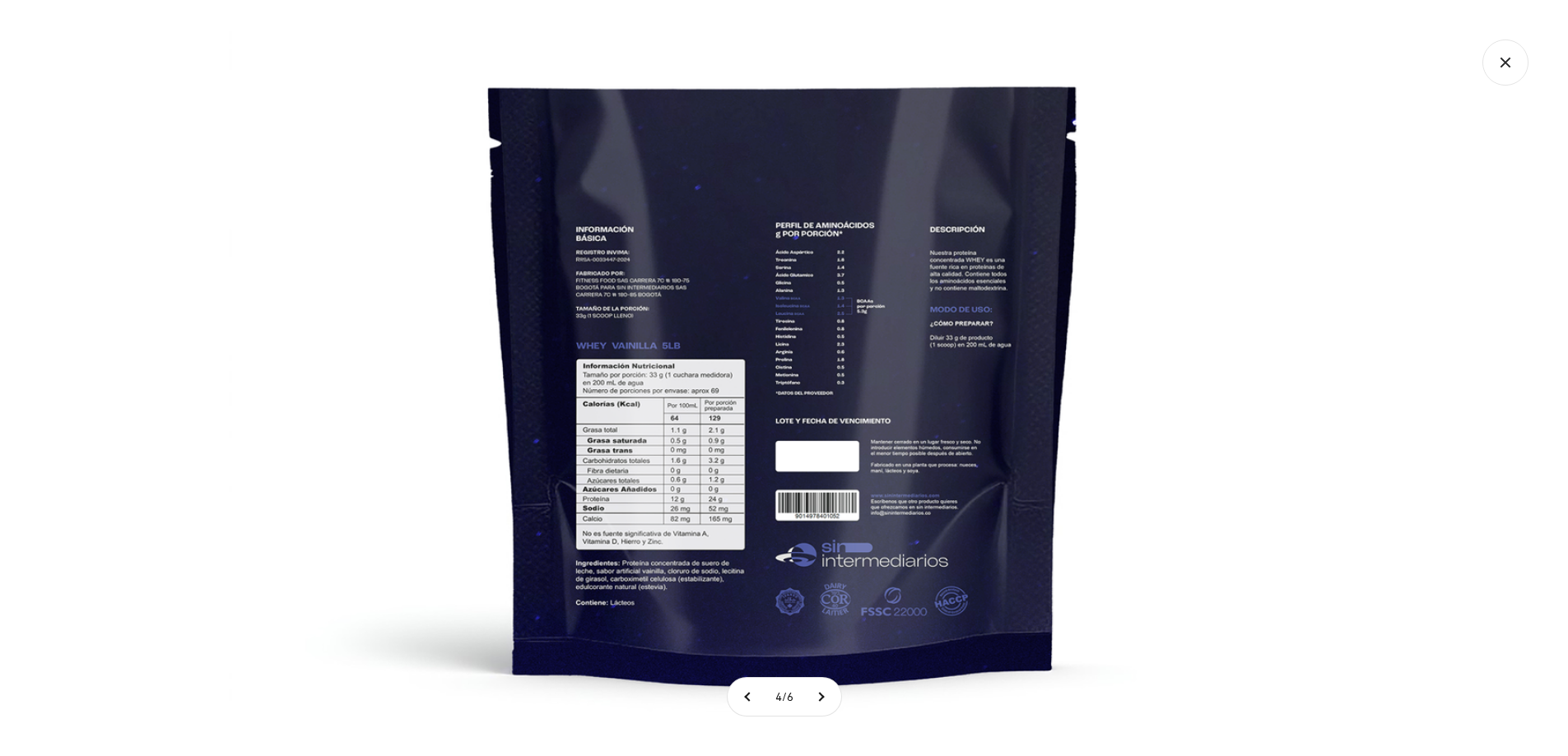
click at [731, 433] on img at bounding box center [784, 351] width 1111 height 1111
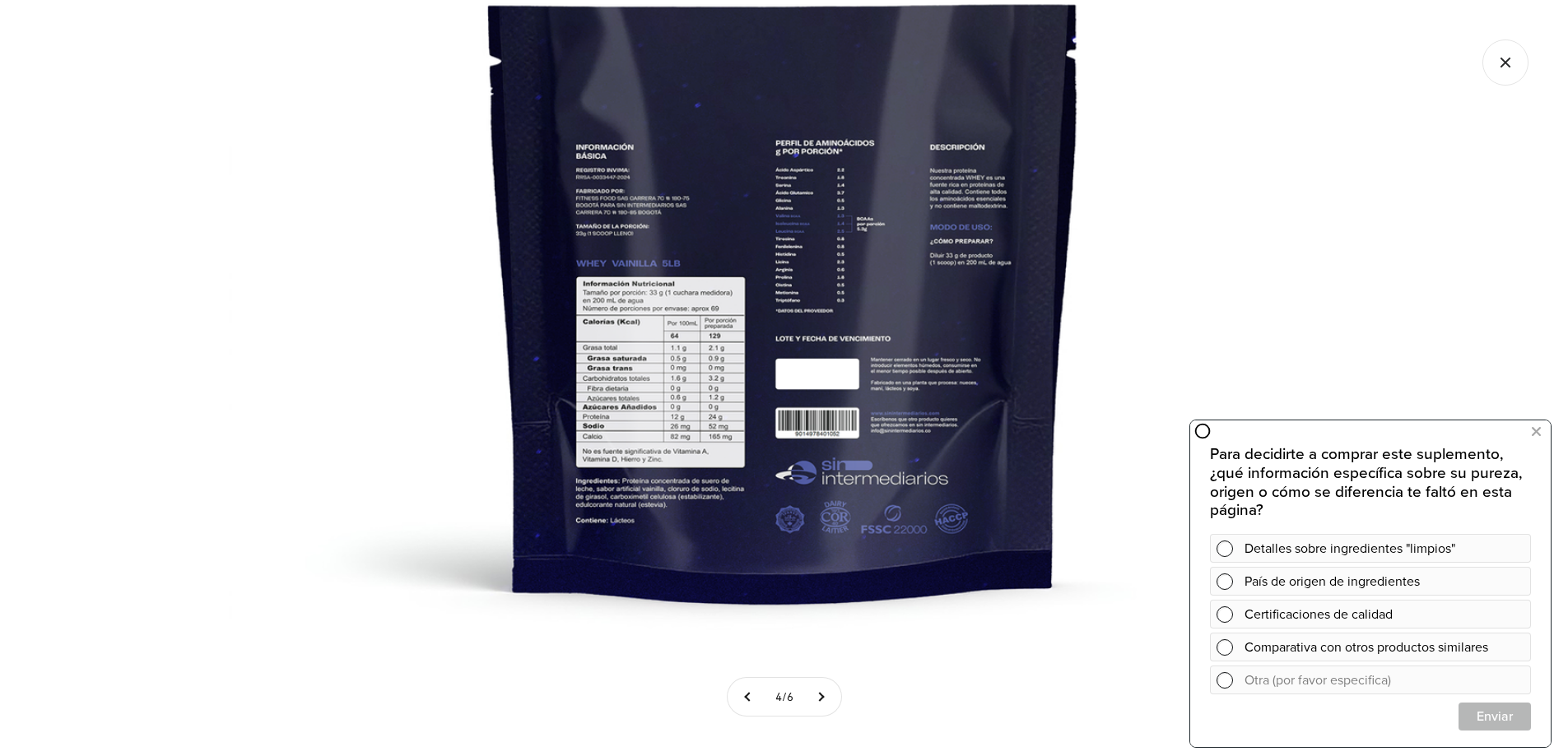
click at [1287, 130] on img at bounding box center [784, 269] width 1111 height 1111
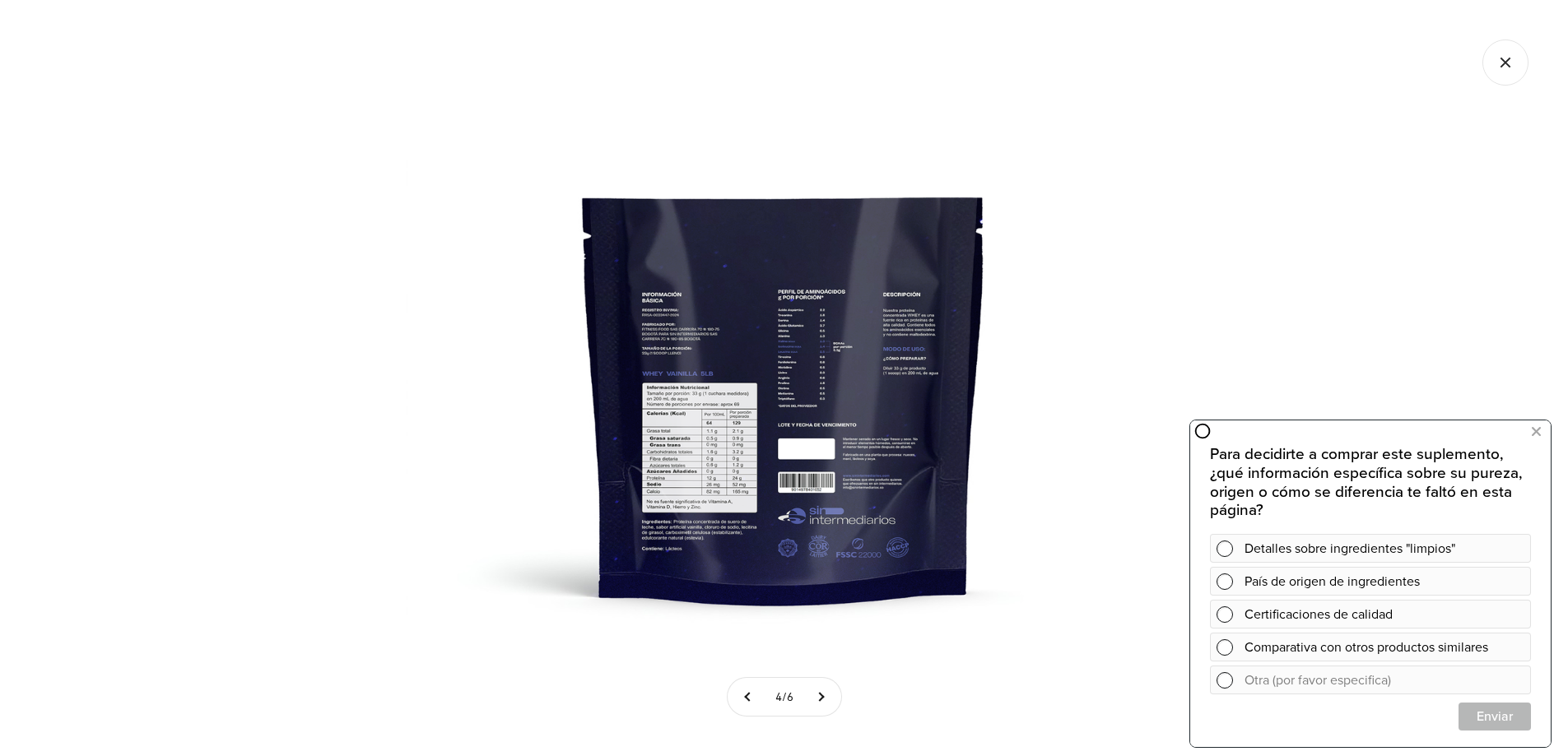
click at [1287, 130] on div at bounding box center [784, 378] width 1568 height 756
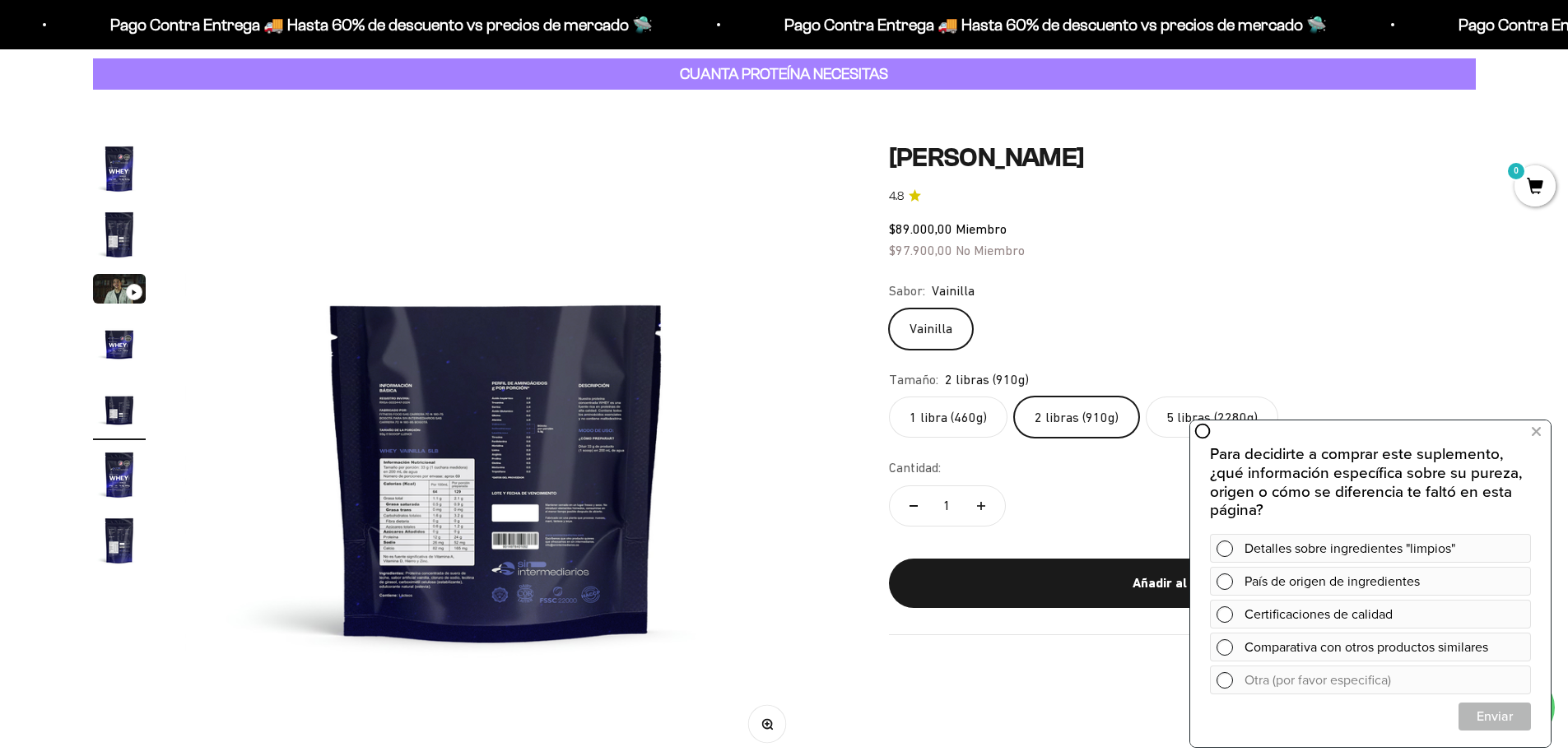
scroll to position [0, 0]
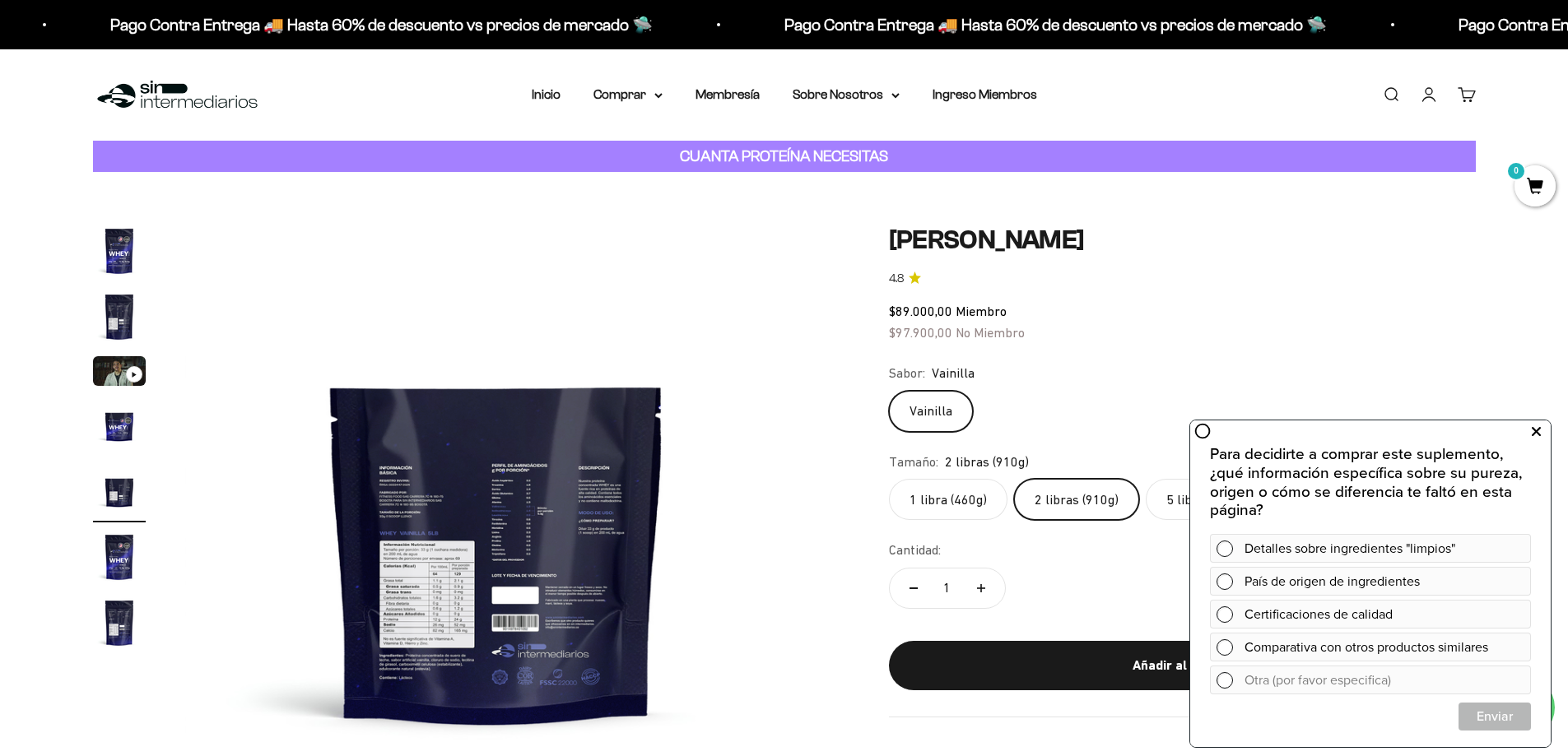
click at [1529, 431] on button at bounding box center [1535, 432] width 30 height 27
click at [1530, 426] on button at bounding box center [1535, 432] width 30 height 27
